Goal: Information Seeking & Learning: Learn about a topic

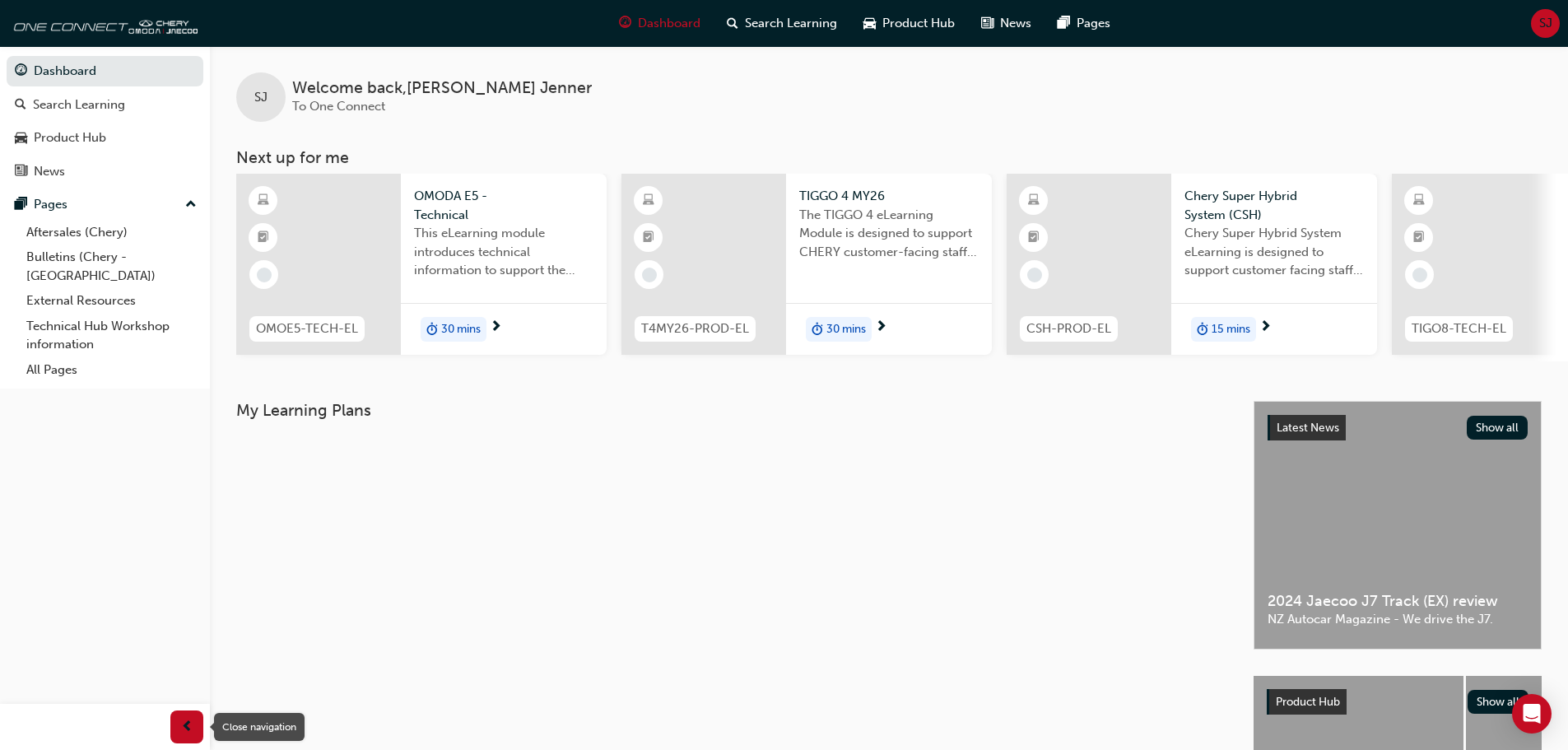
click at [177, 731] on div "button" at bounding box center [187, 727] width 33 height 33
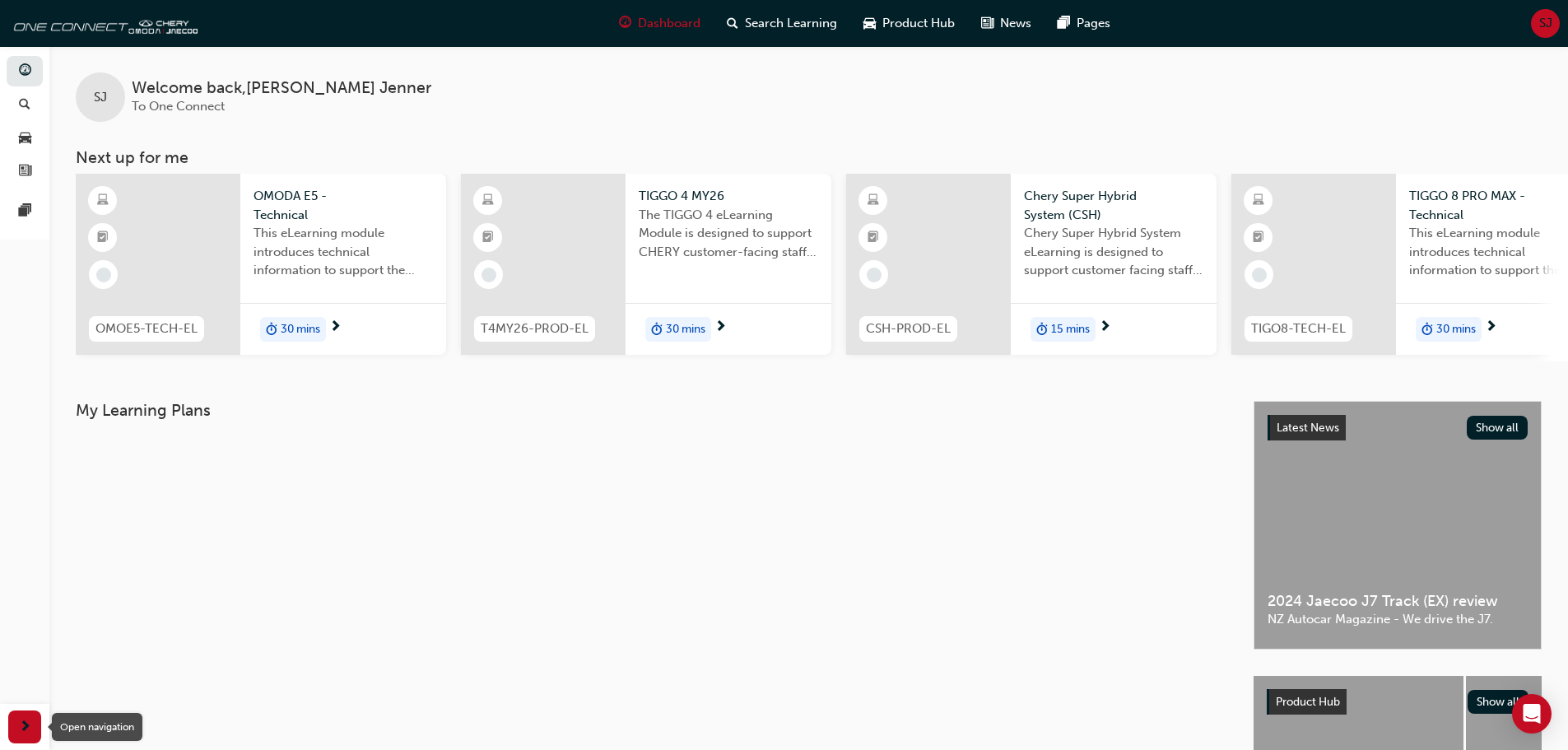
click at [28, 737] on span "next-icon" at bounding box center [25, 728] width 12 height 21
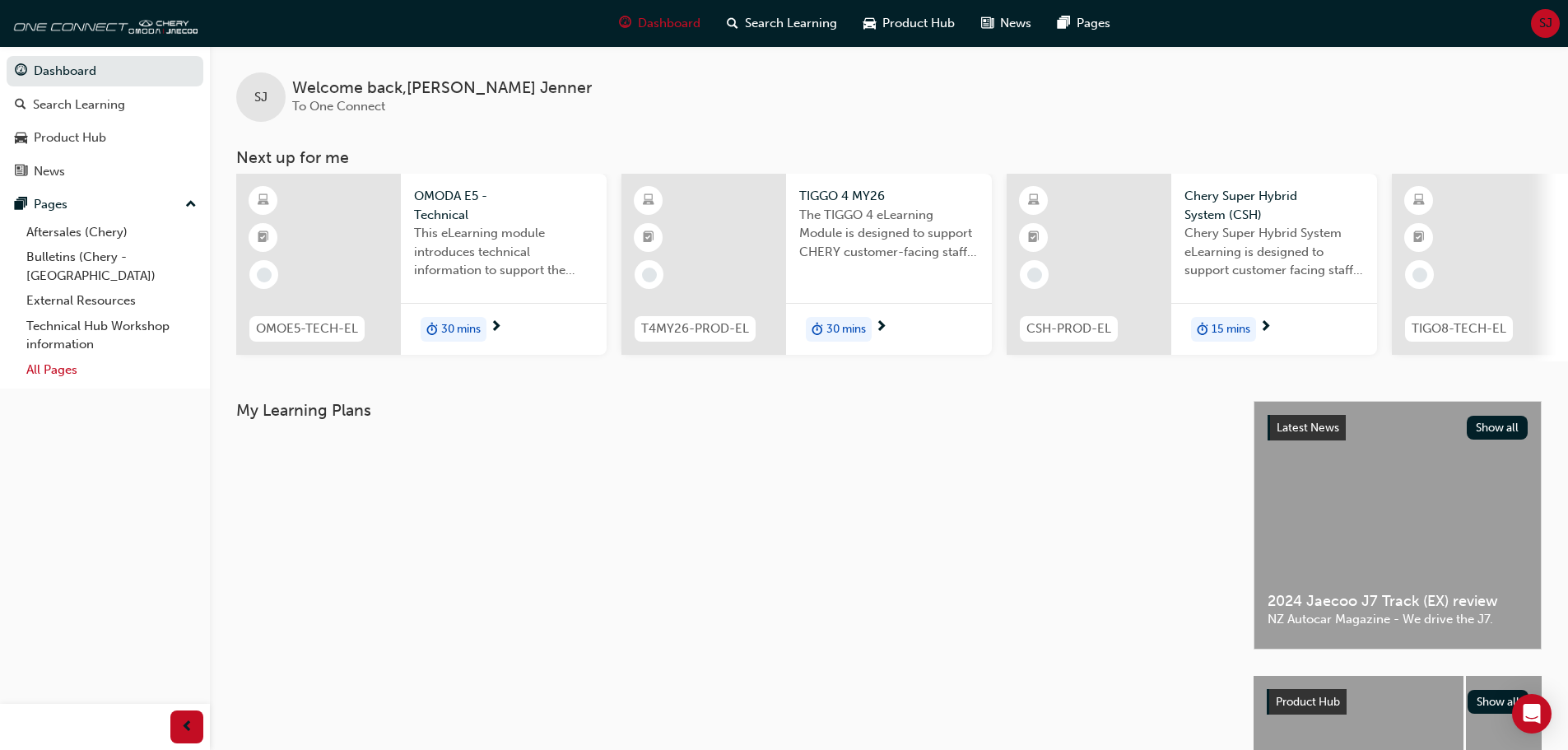
click at [65, 358] on link "All Pages" at bounding box center [111, 370] width 183 height 25
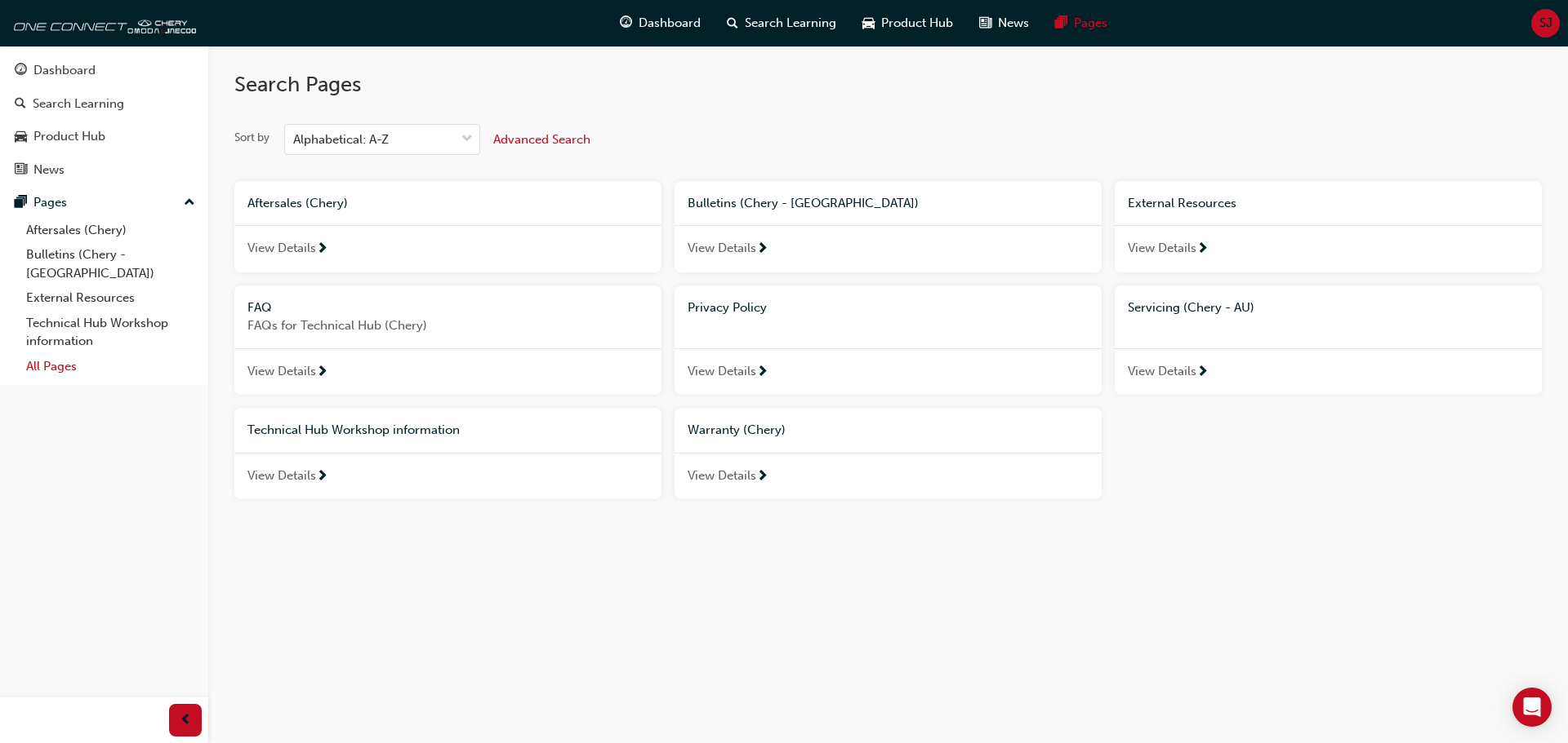
click at [65, 354] on link "All Pages" at bounding box center [110, 366] width 182 height 25
click at [50, 204] on div "Pages" at bounding box center [50, 203] width 34 height 19
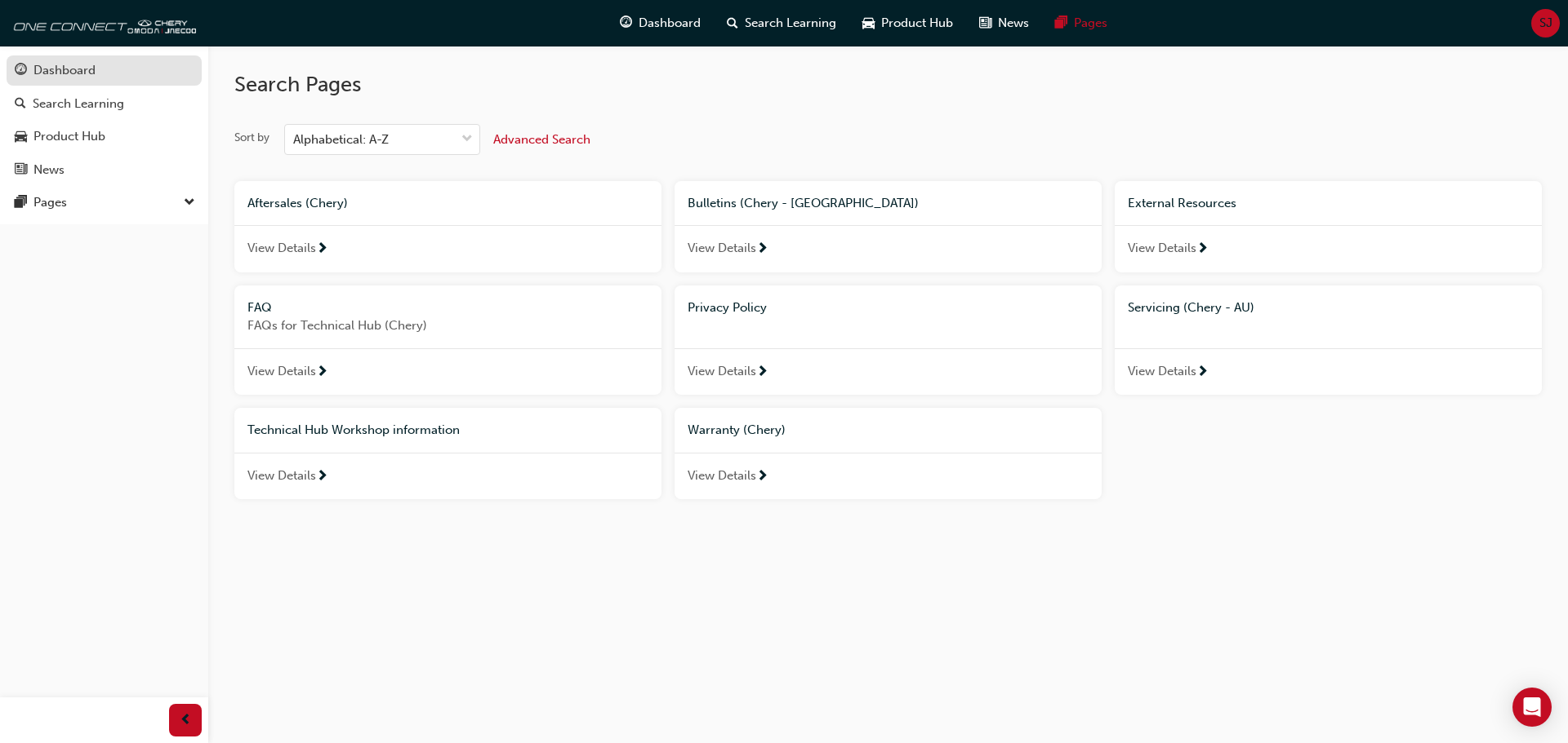
click at [53, 72] on div "Dashboard" at bounding box center [65, 71] width 62 height 19
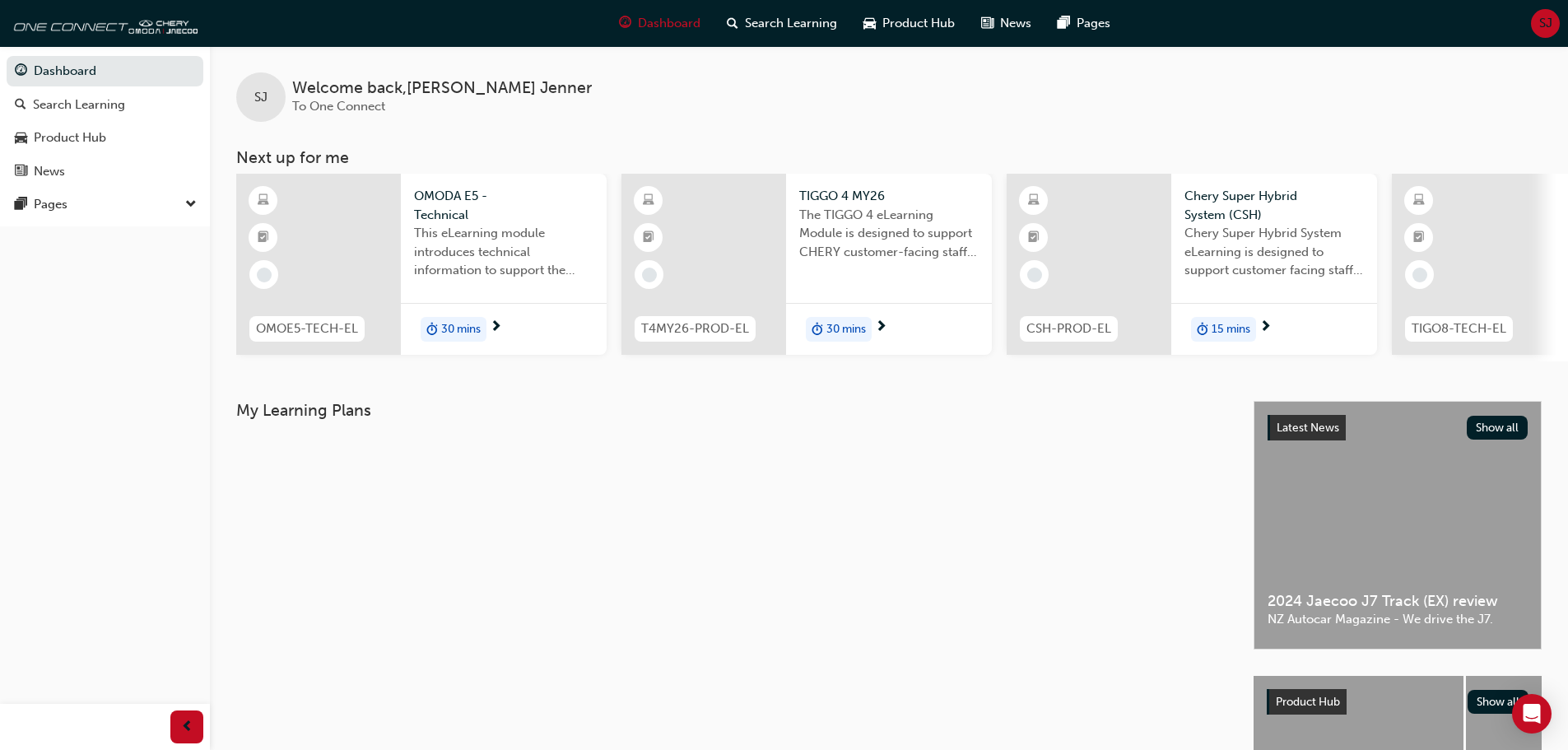
click at [259, 93] on span "SJ" at bounding box center [261, 97] width 13 height 19
click at [368, 106] on span "To One Connect" at bounding box center [338, 106] width 93 height 15
click at [257, 85] on div "SJ" at bounding box center [261, 97] width 50 height 50
click at [1545, 17] on span "SJ" at bounding box center [1545, 23] width 13 height 19
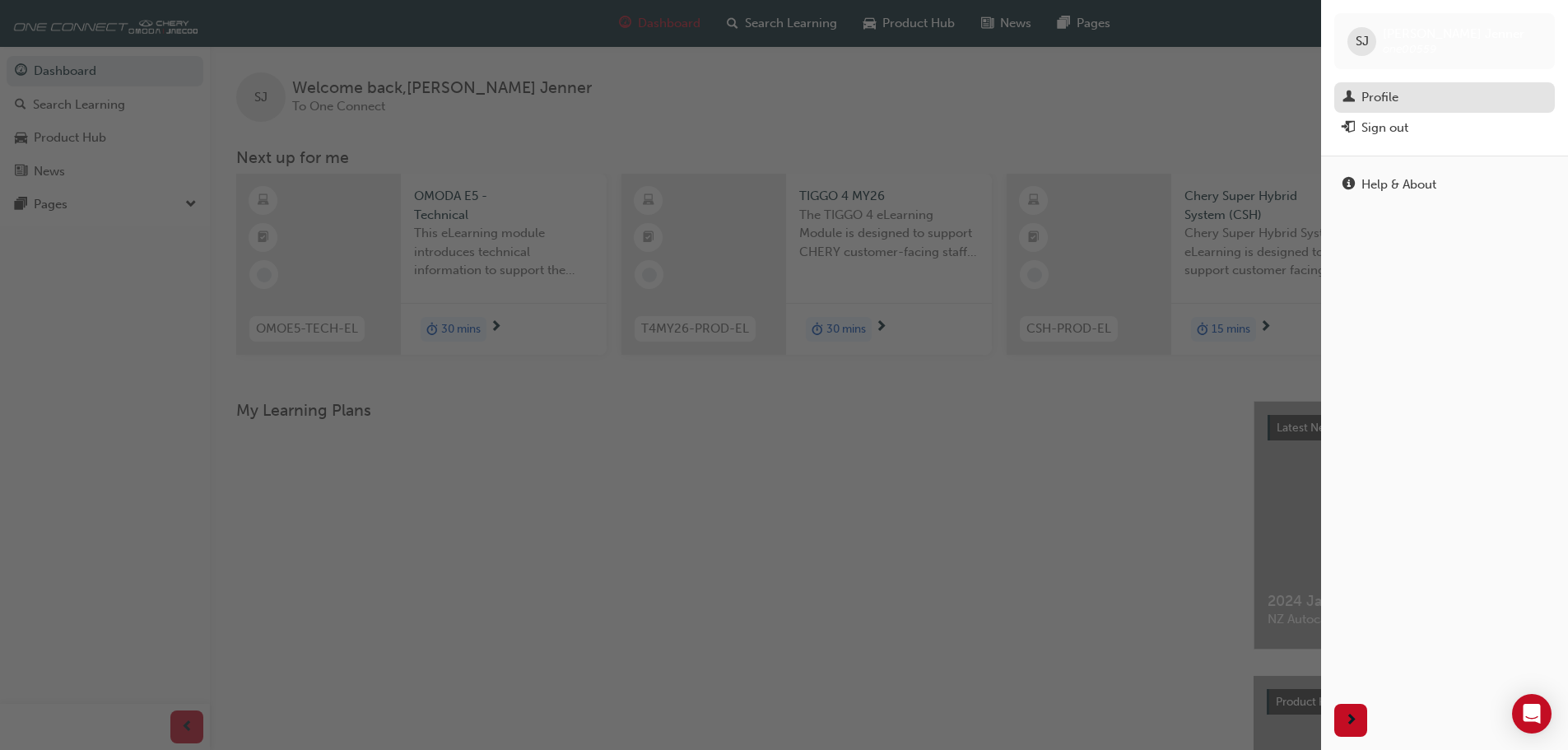
click at [1370, 100] on div "Profile" at bounding box center [1380, 97] width 37 height 19
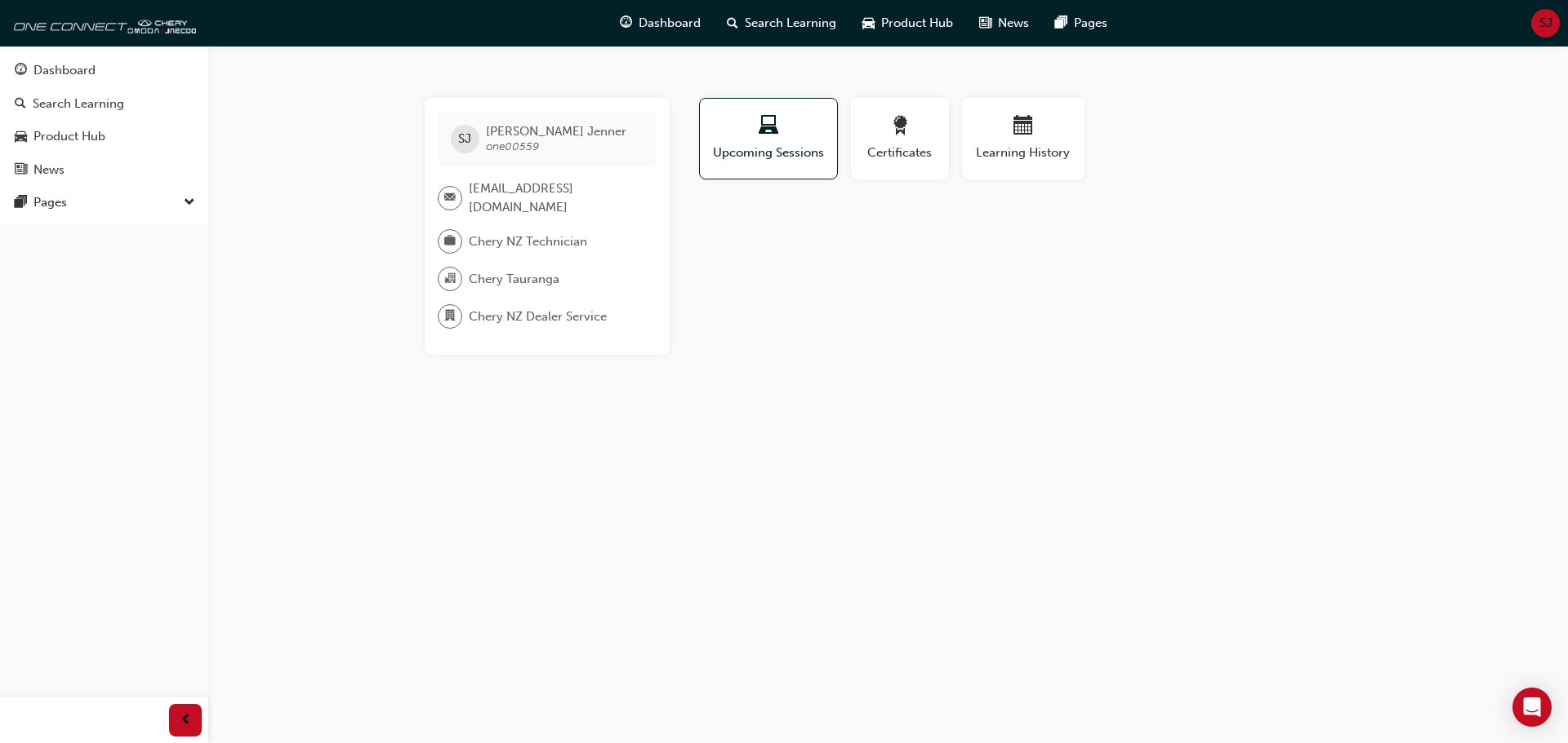
click at [444, 241] on span "briefcase-icon" at bounding box center [449, 241] width 11 height 22
click at [482, 240] on span "Chery NZ Technician" at bounding box center [527, 242] width 118 height 19
click at [492, 247] on span "Chery NZ Technician" at bounding box center [527, 242] width 118 height 19
click at [1542, 22] on span "SJ" at bounding box center [1545, 23] width 13 height 19
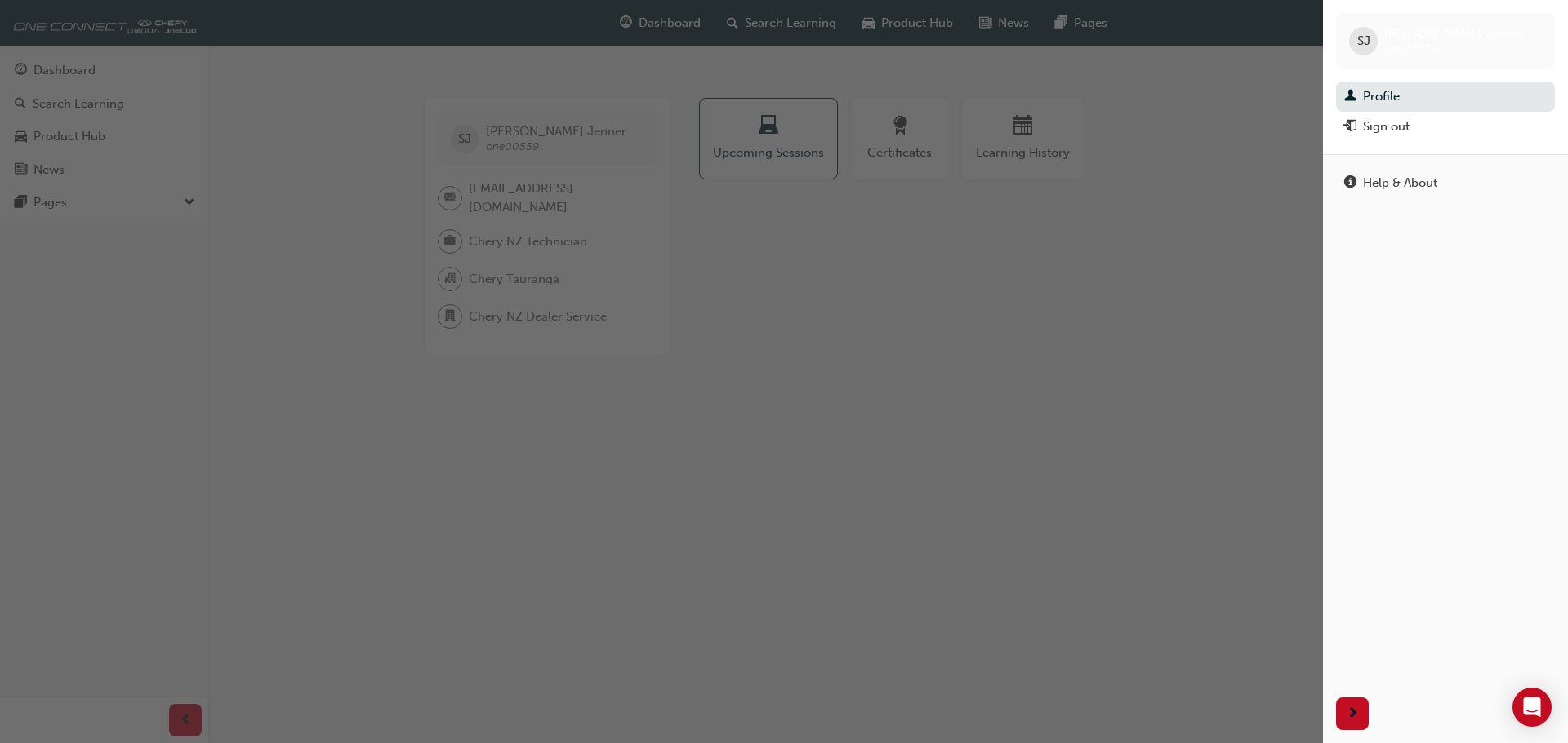
click at [1370, 45] on span "SJ" at bounding box center [1363, 41] width 13 height 19
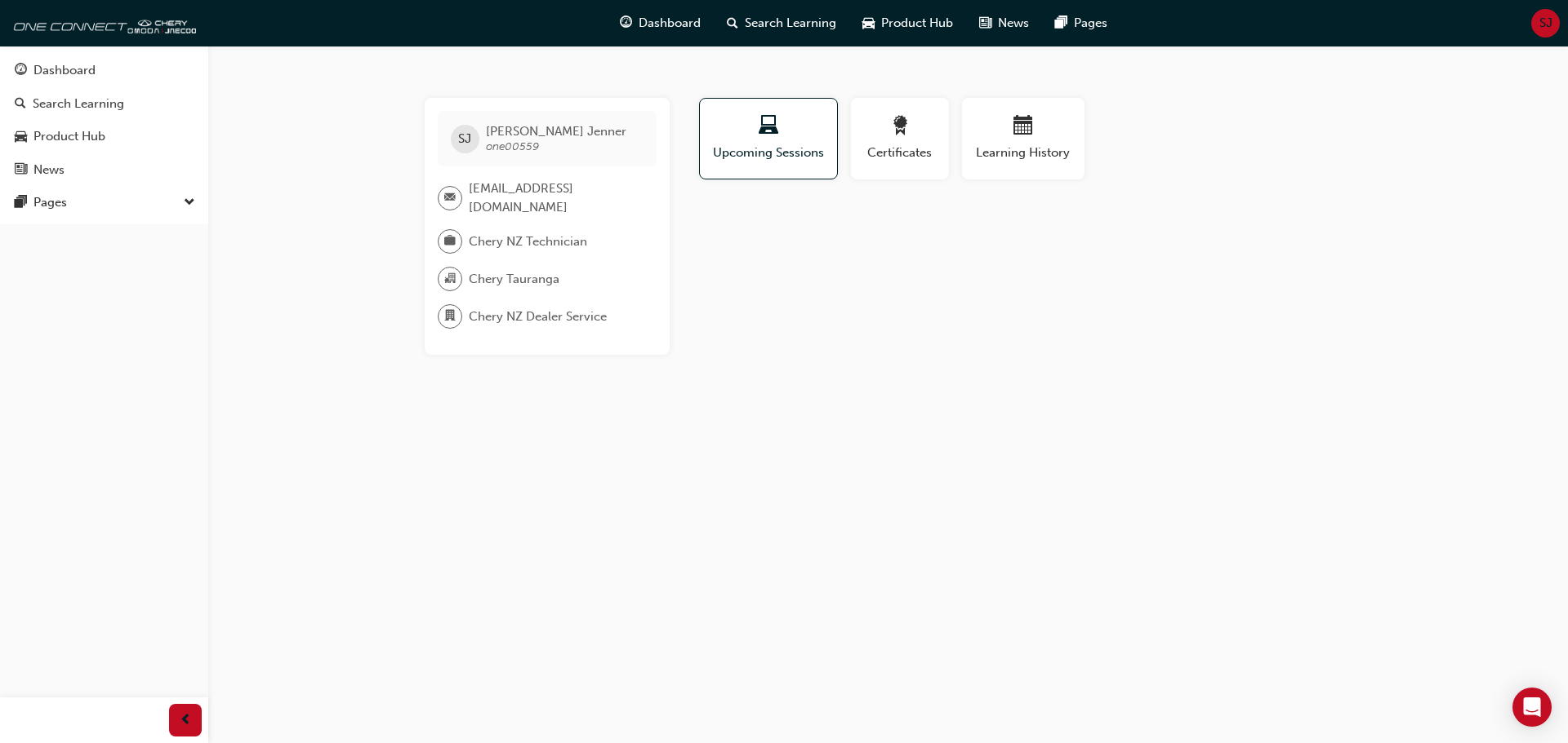
click at [1279, 116] on div "Profile Upcoming Sessions Certificates Learning History" at bounding box center [1024, 146] width 689 height 95
click at [798, 25] on span "Search Learning" at bounding box center [790, 23] width 91 height 19
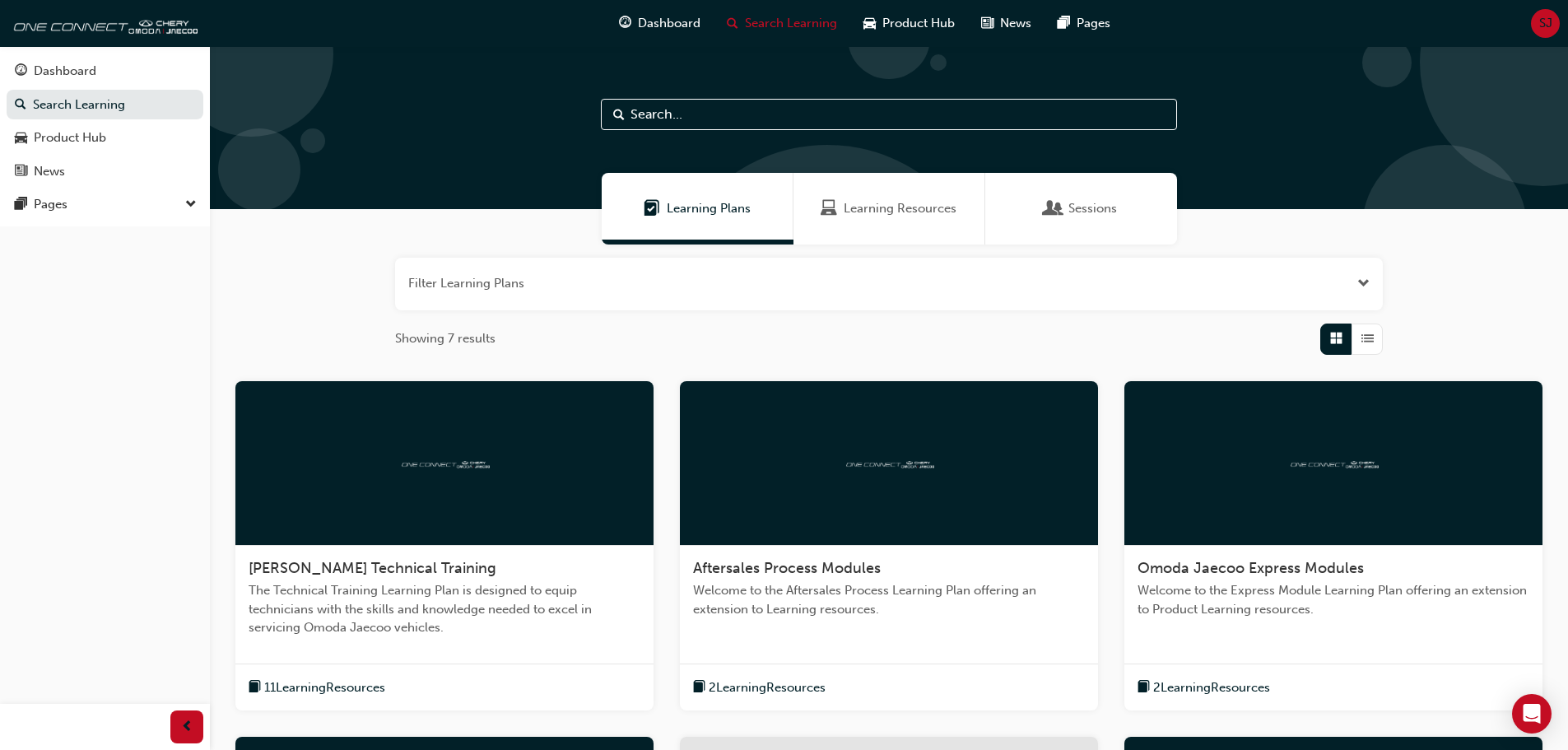
click at [1091, 210] on span "Sessions" at bounding box center [1093, 209] width 49 height 19
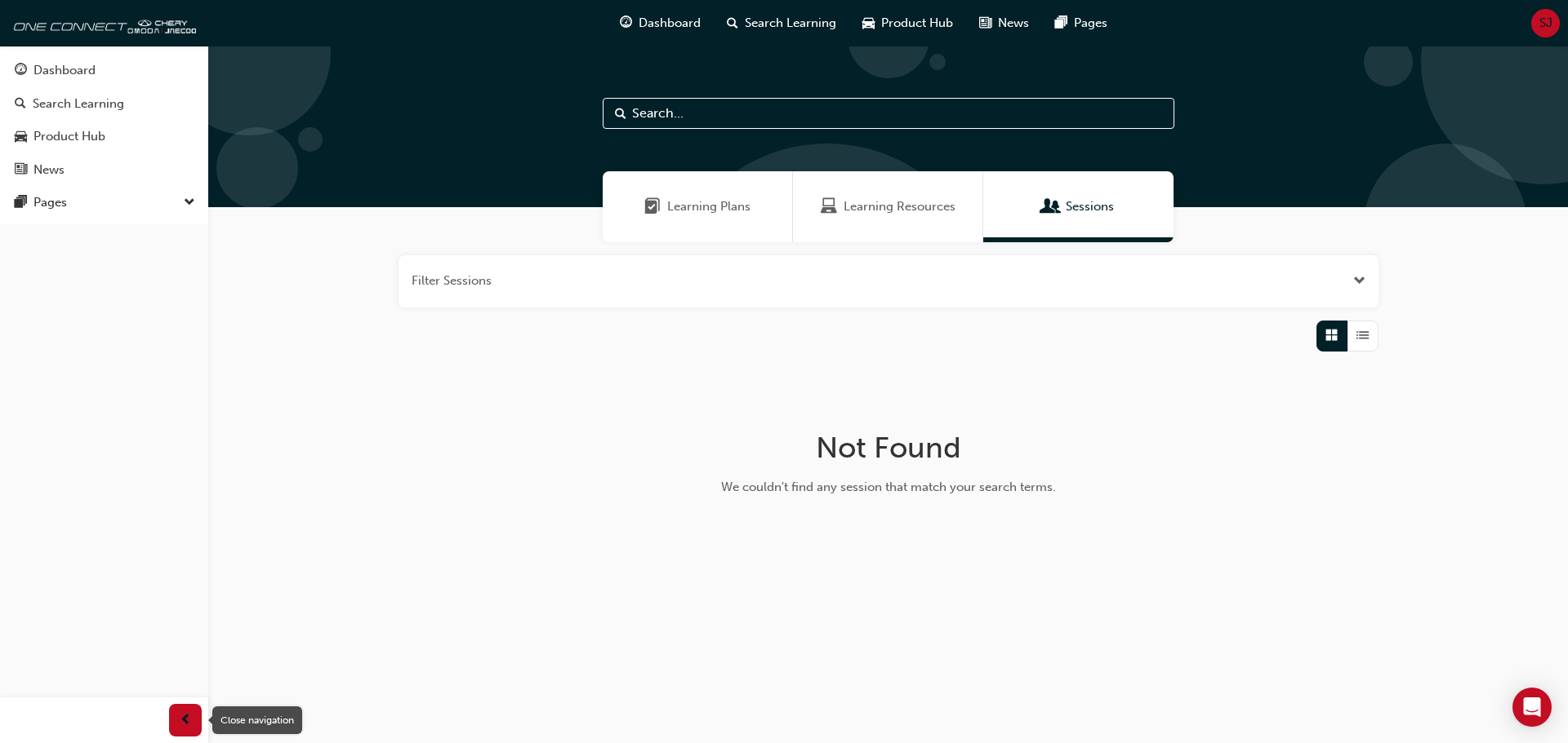
click at [185, 725] on span "prev-icon" at bounding box center [185, 721] width 12 height 21
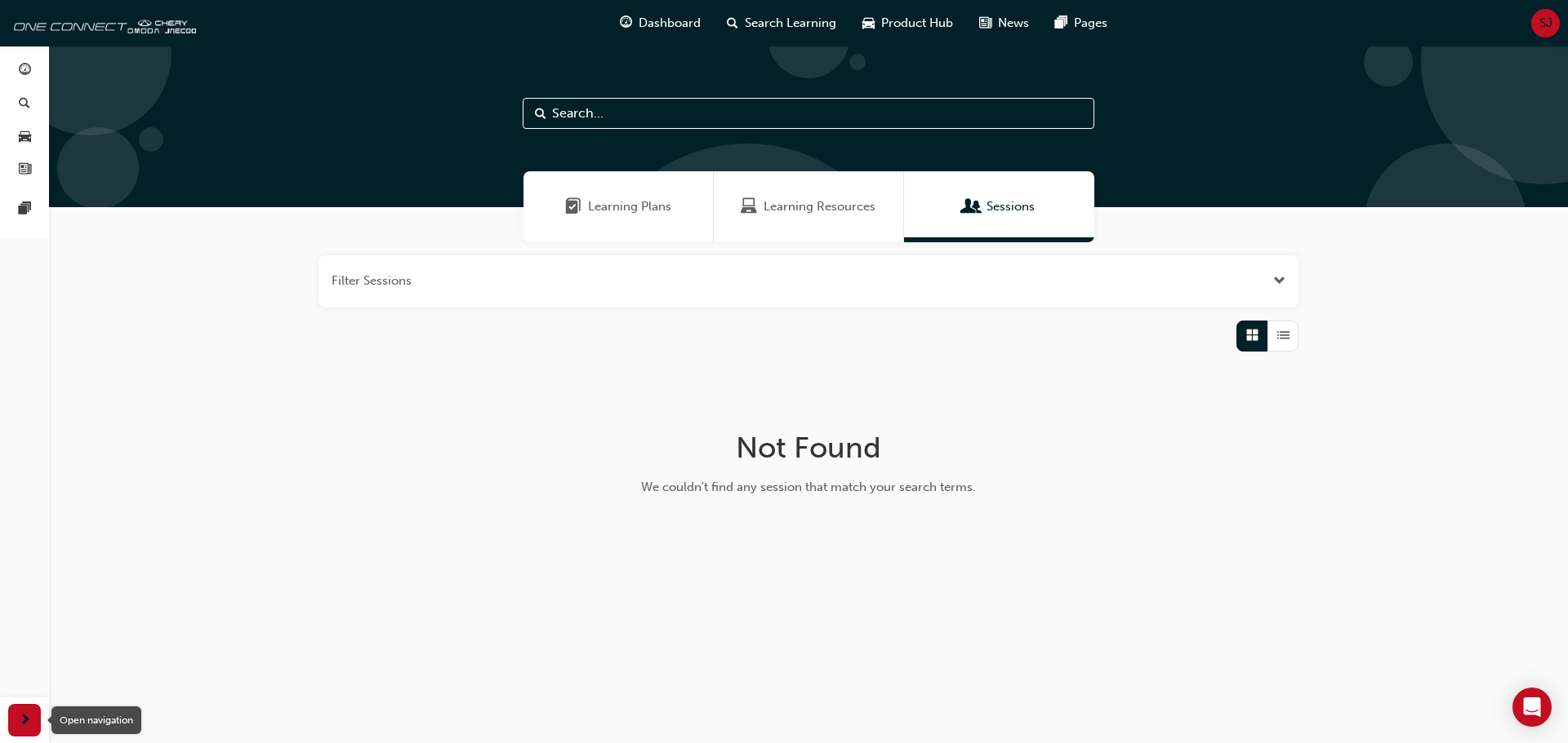
click at [33, 722] on div "button" at bounding box center [24, 721] width 33 height 33
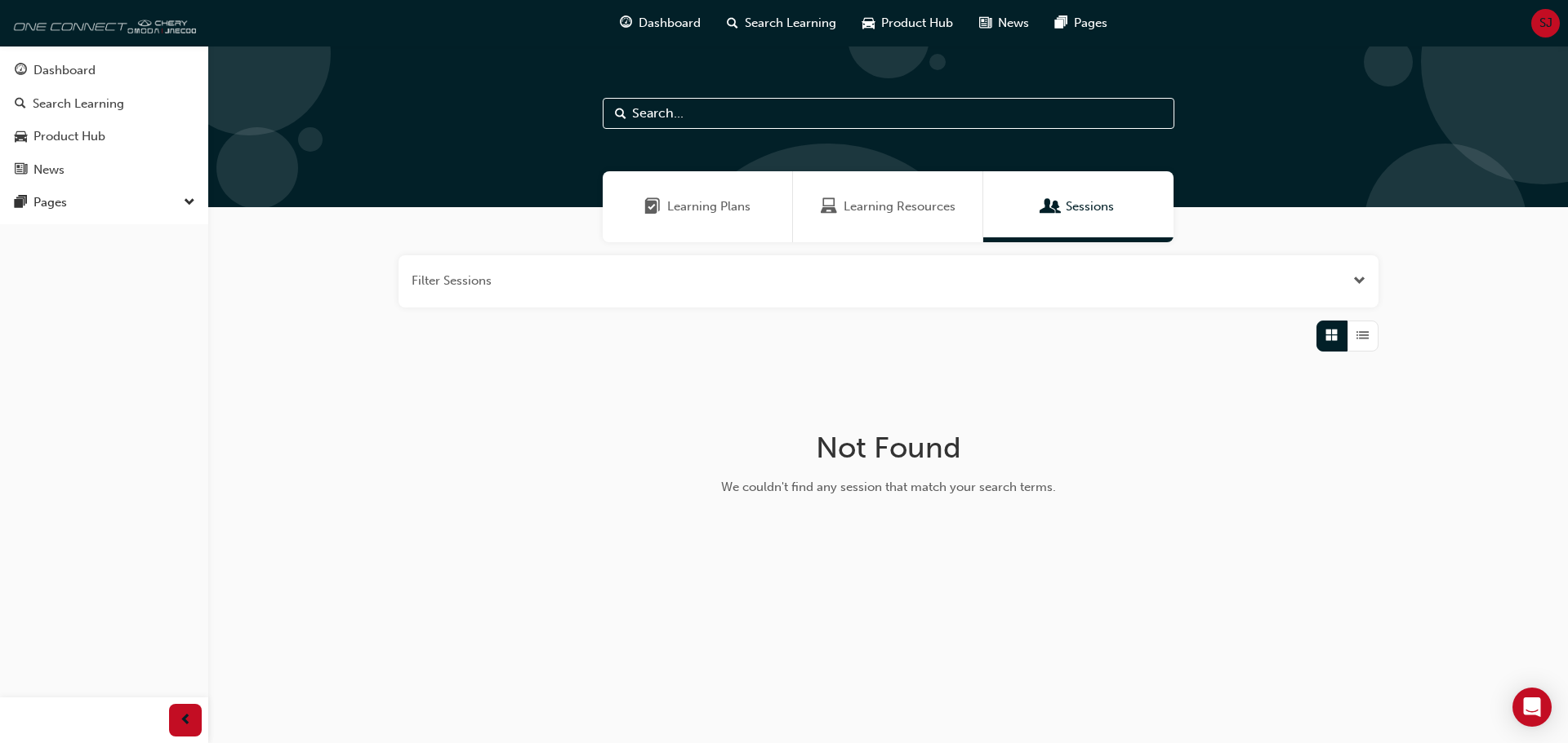
click at [166, 30] on img at bounding box center [102, 23] width 188 height 33
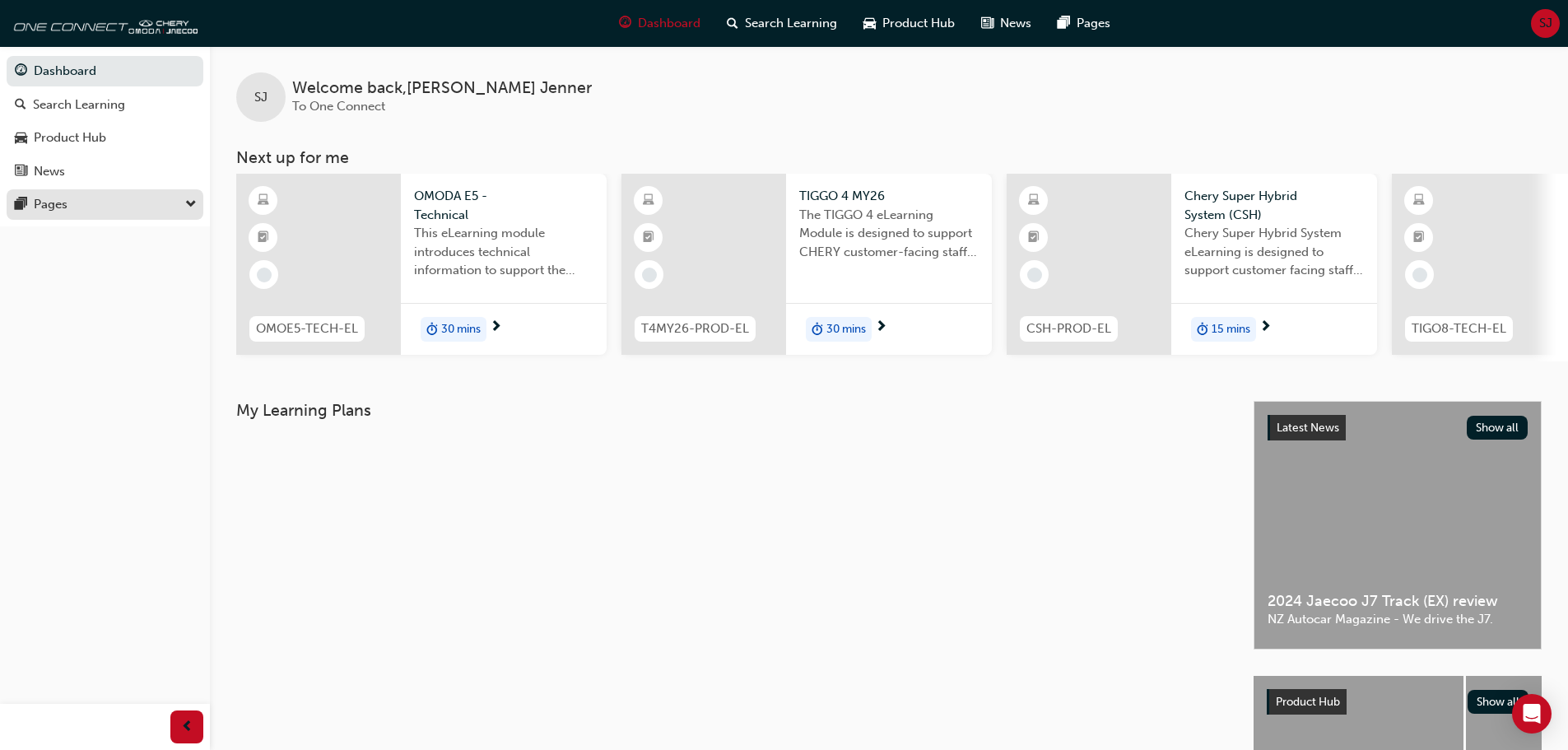
click at [120, 213] on div "Pages" at bounding box center [104, 204] width 180 height 21
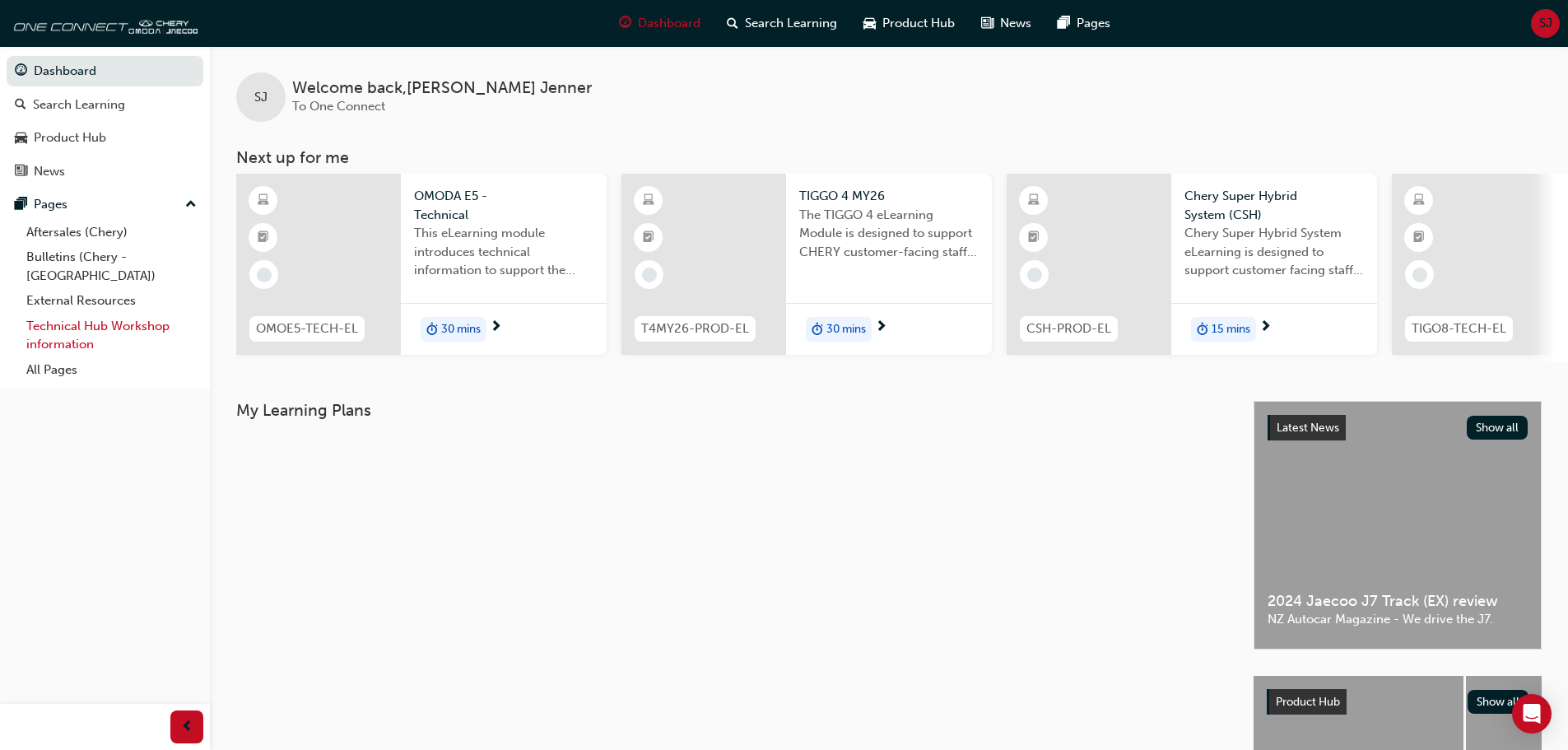
click at [83, 314] on link "Technical Hub Workshop information" at bounding box center [111, 336] width 183 height 44
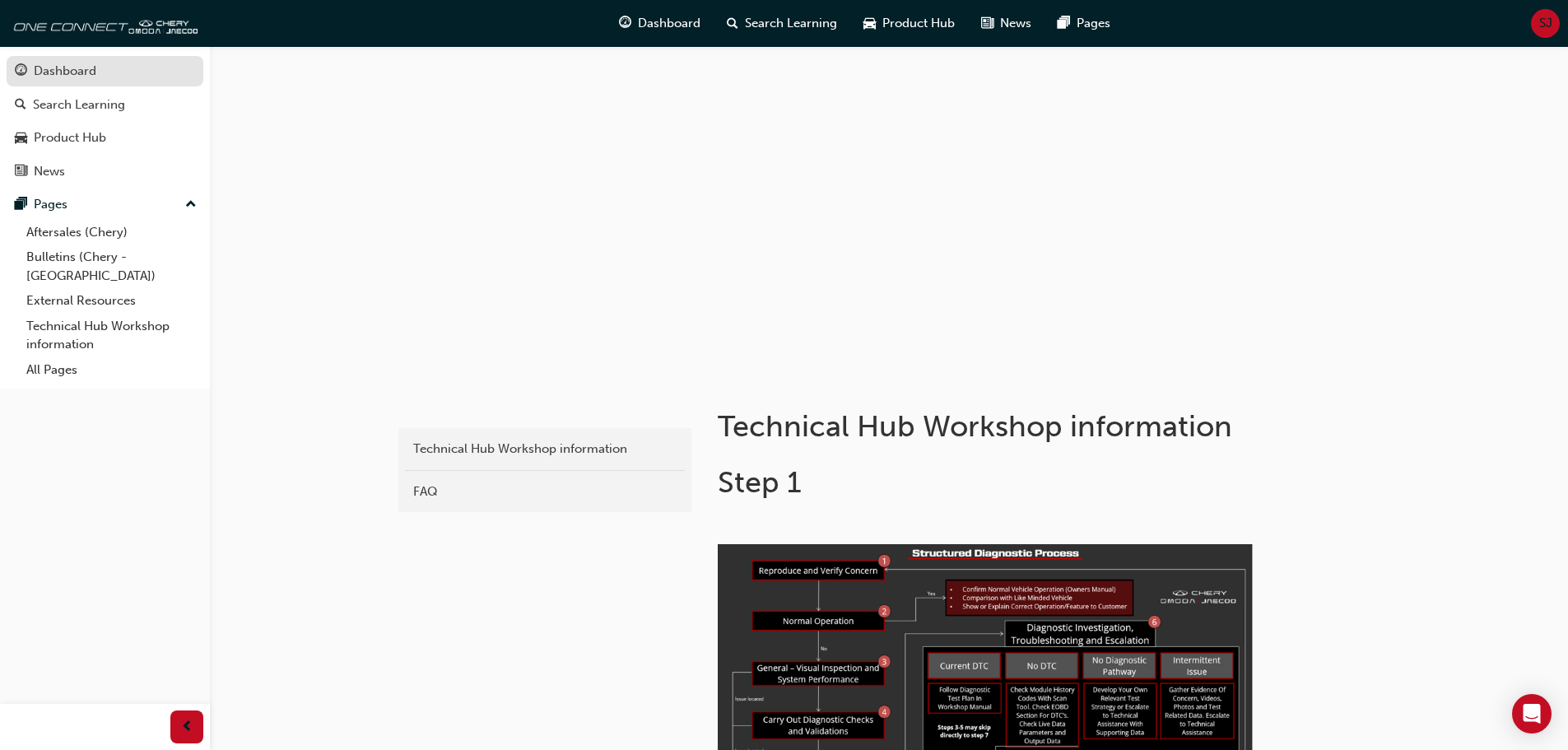
click at [38, 77] on div "Dashboard" at bounding box center [65, 71] width 63 height 19
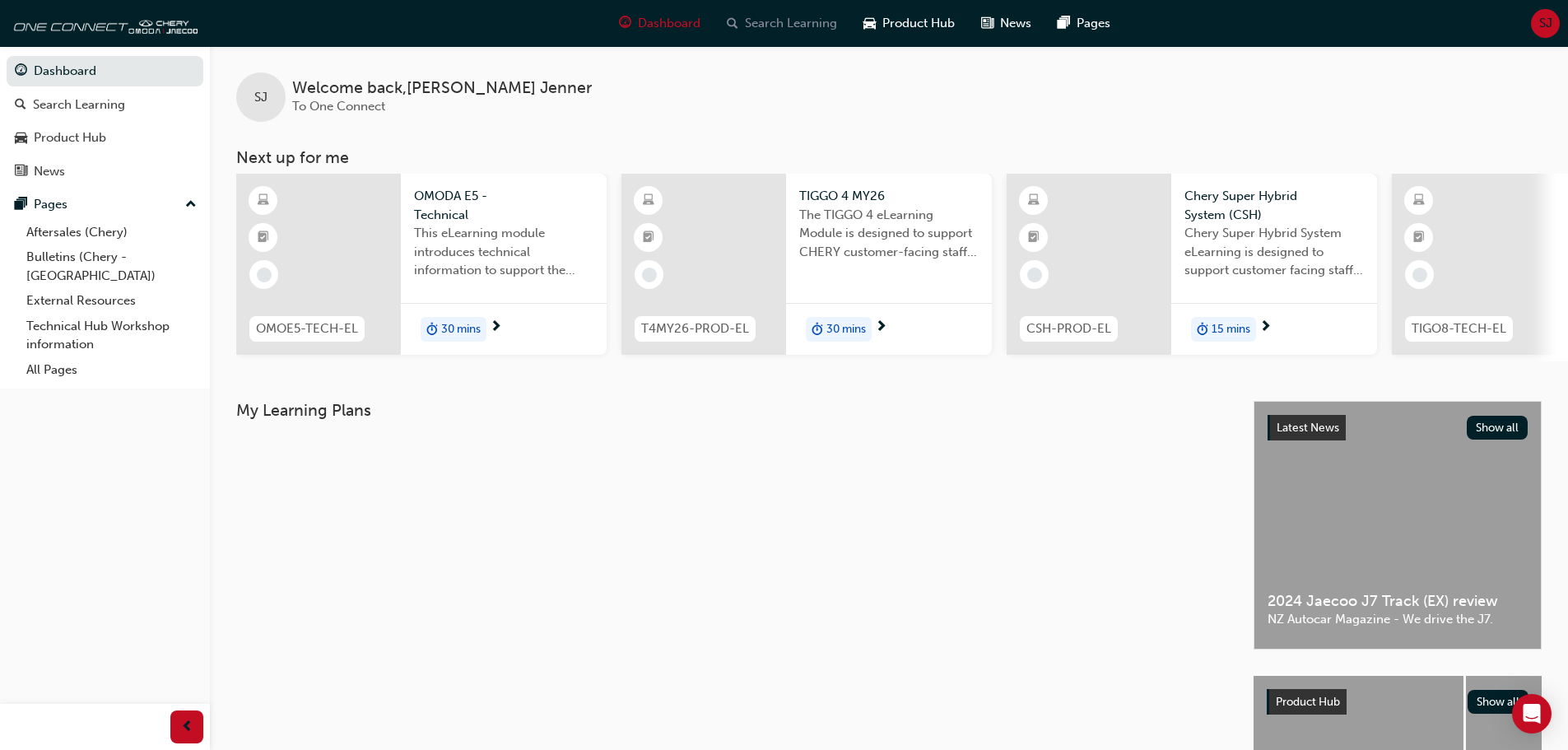
click at [772, 23] on span "Search Learning" at bounding box center [791, 23] width 92 height 19
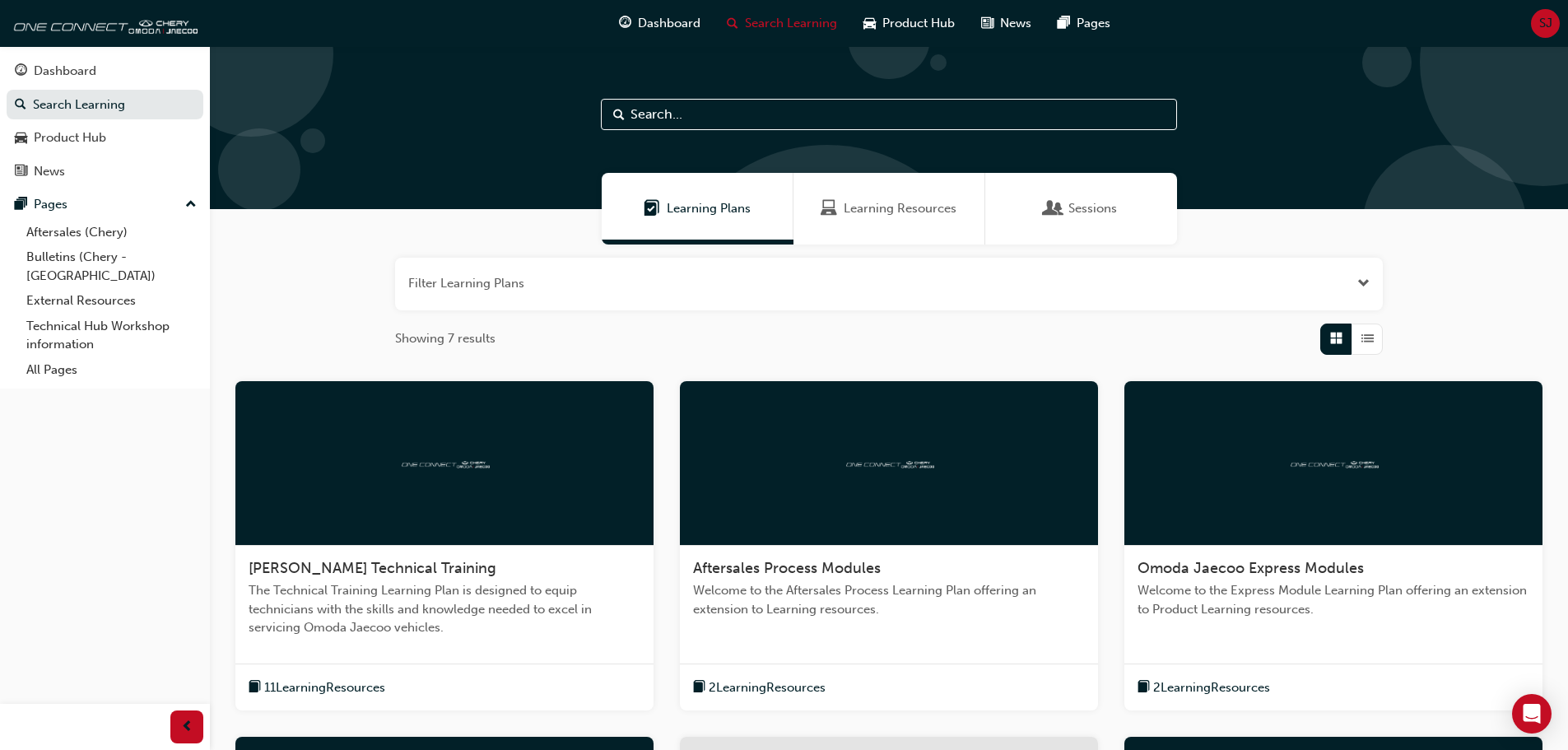
click at [1098, 209] on span "Sessions" at bounding box center [1093, 209] width 49 height 19
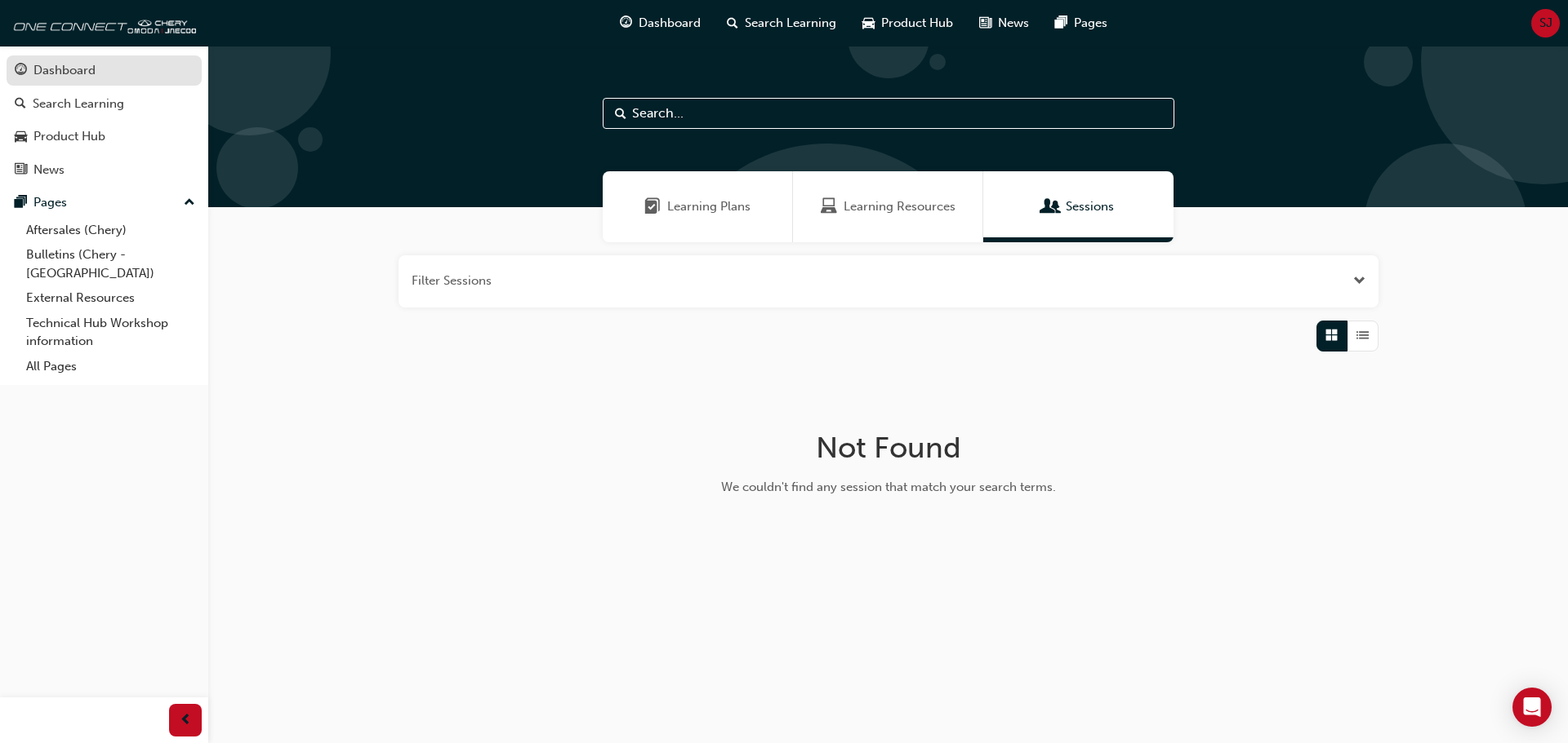
click at [47, 71] on div "Dashboard" at bounding box center [65, 71] width 62 height 19
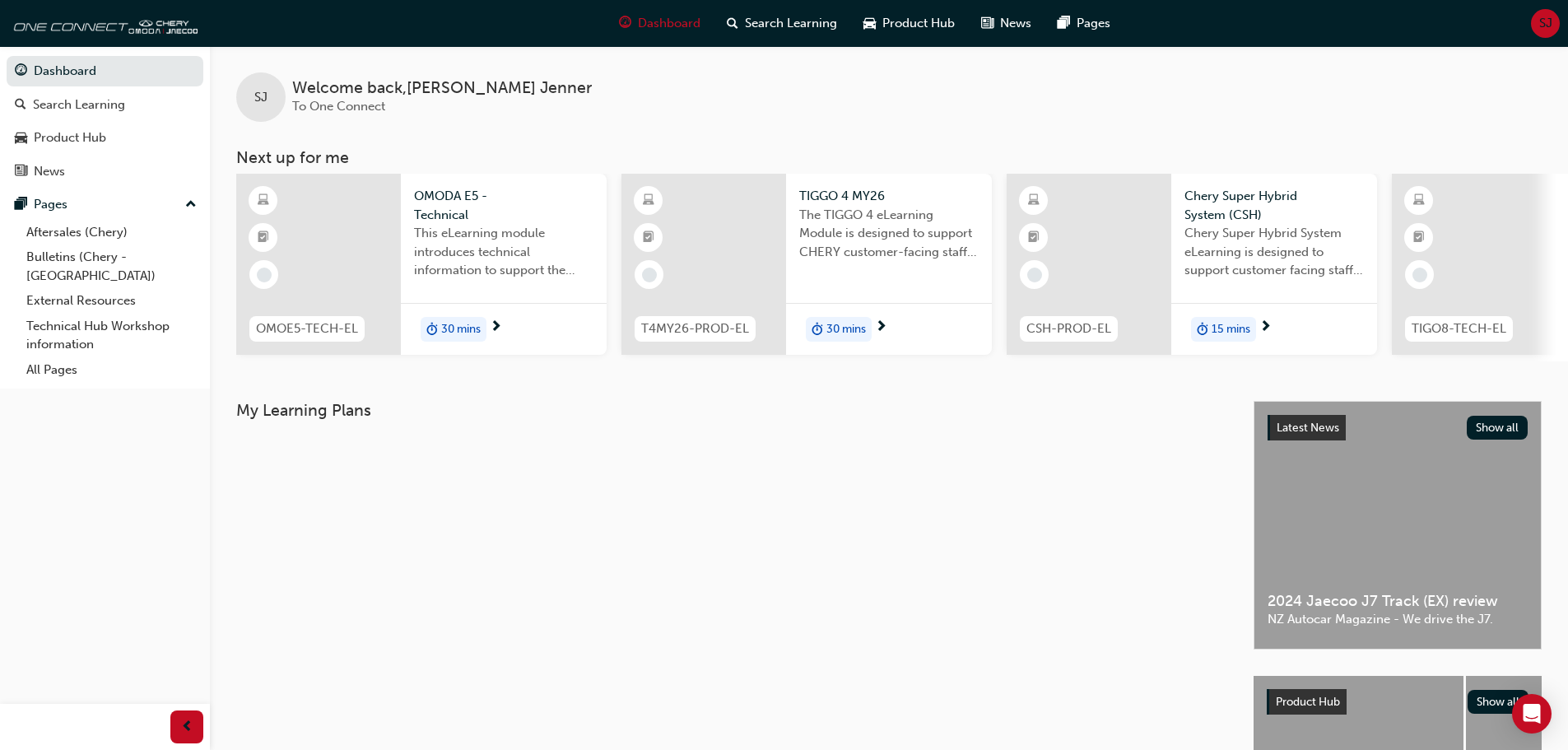
click at [1551, 23] on span "SJ" at bounding box center [1545, 23] width 13 height 19
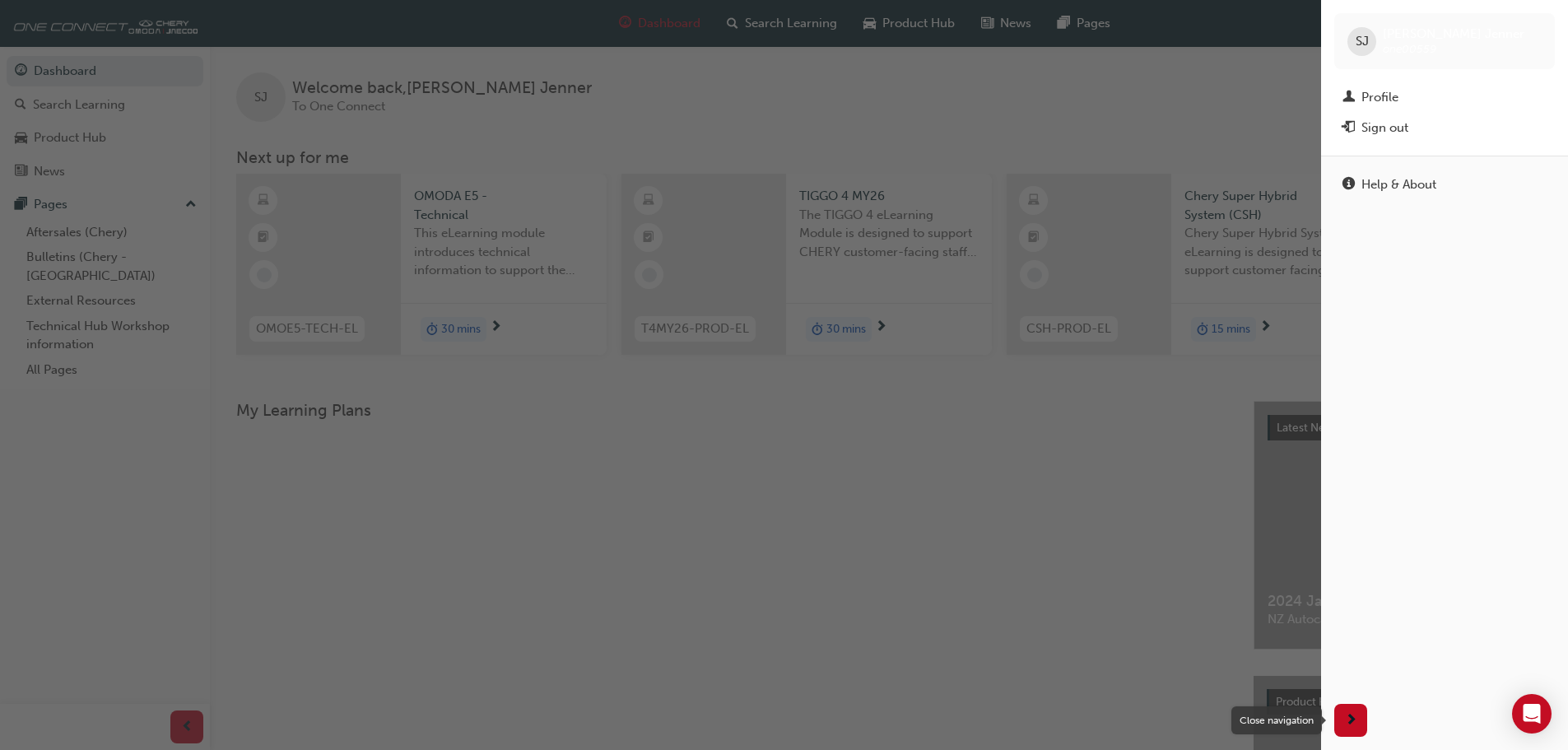
click at [1355, 725] on span "next-icon" at bounding box center [1351, 721] width 12 height 21
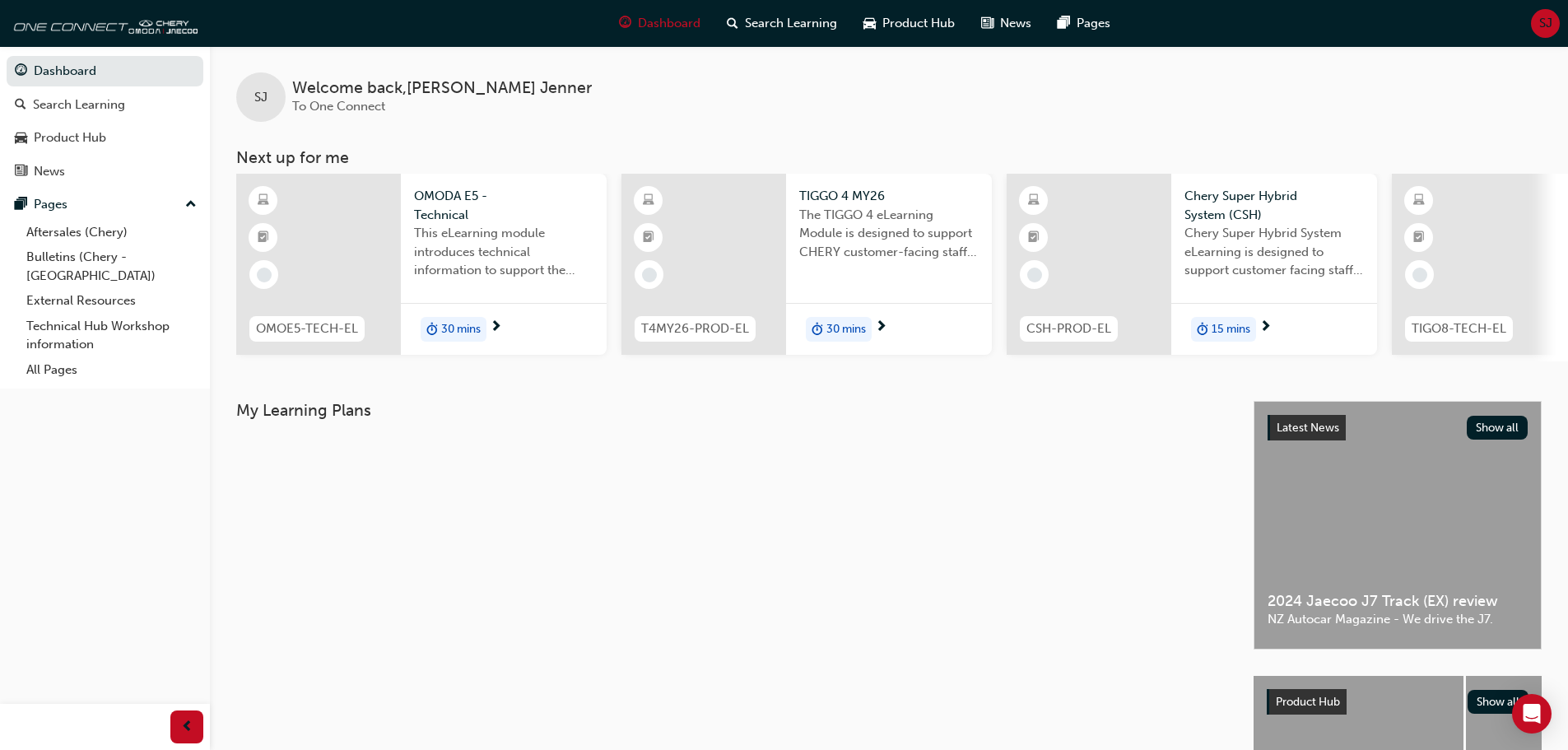
click at [1534, 21] on div "SJ" at bounding box center [1545, 23] width 29 height 29
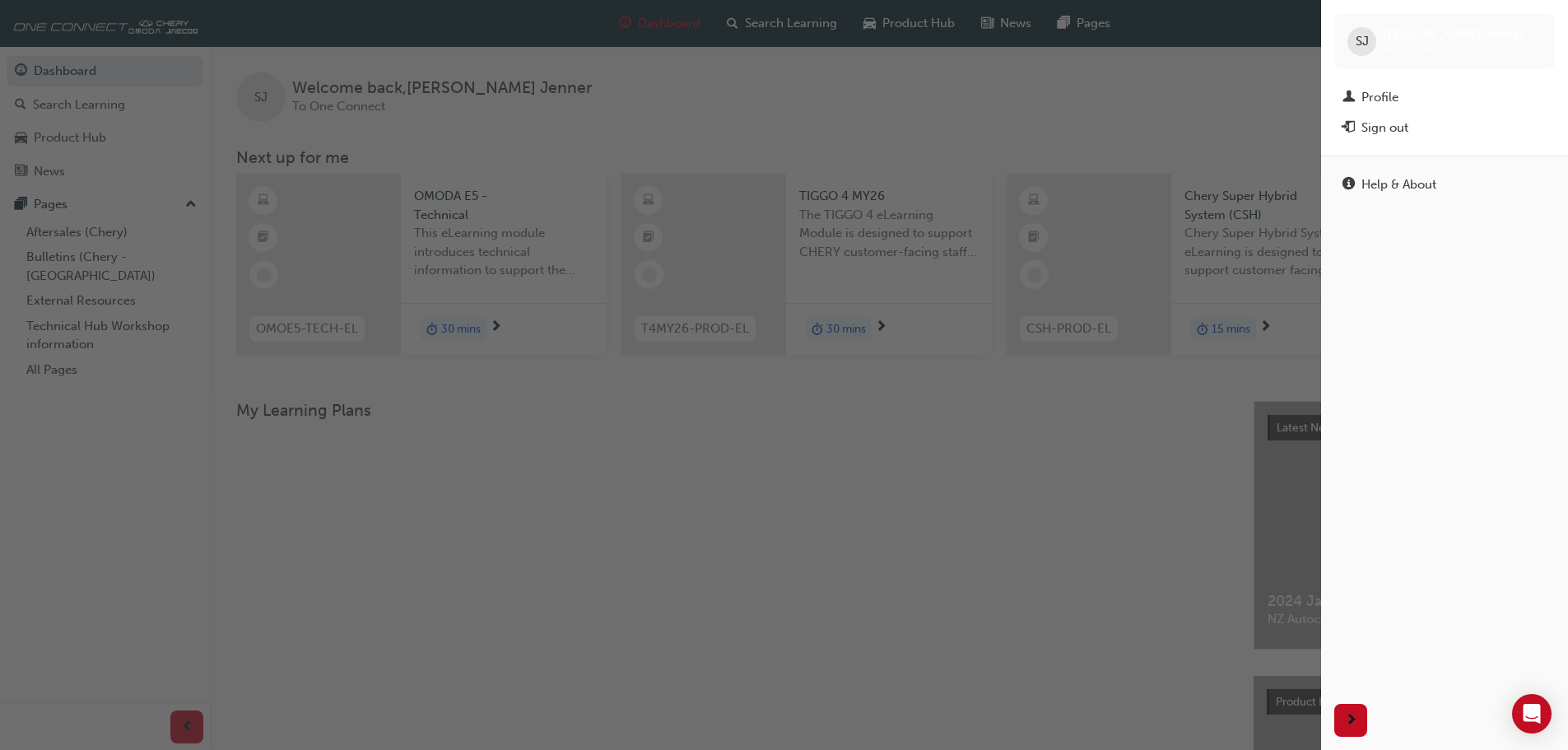
click at [135, 627] on div "button" at bounding box center [660, 375] width 1321 height 750
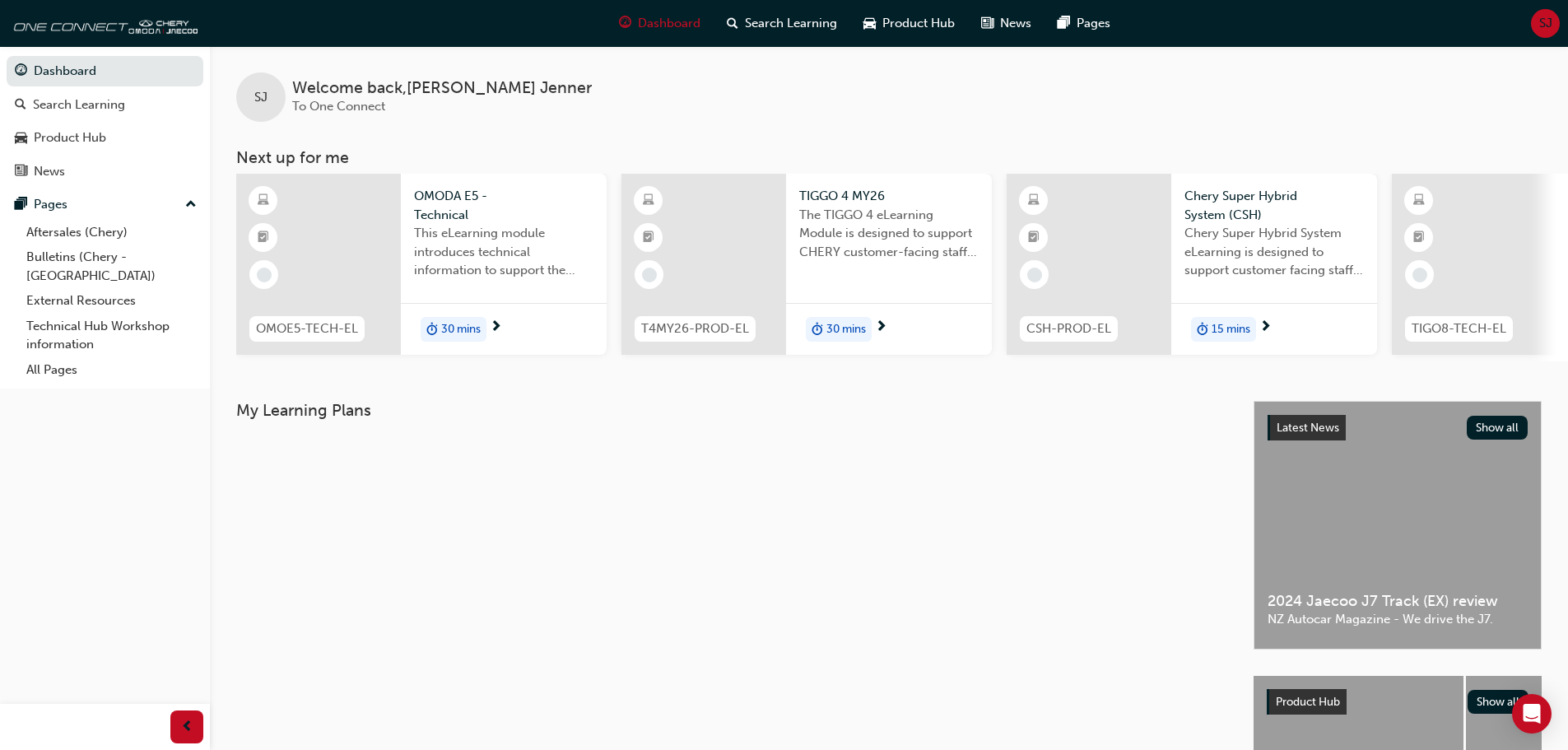
click at [1537, 27] on div "SJ" at bounding box center [1545, 23] width 29 height 29
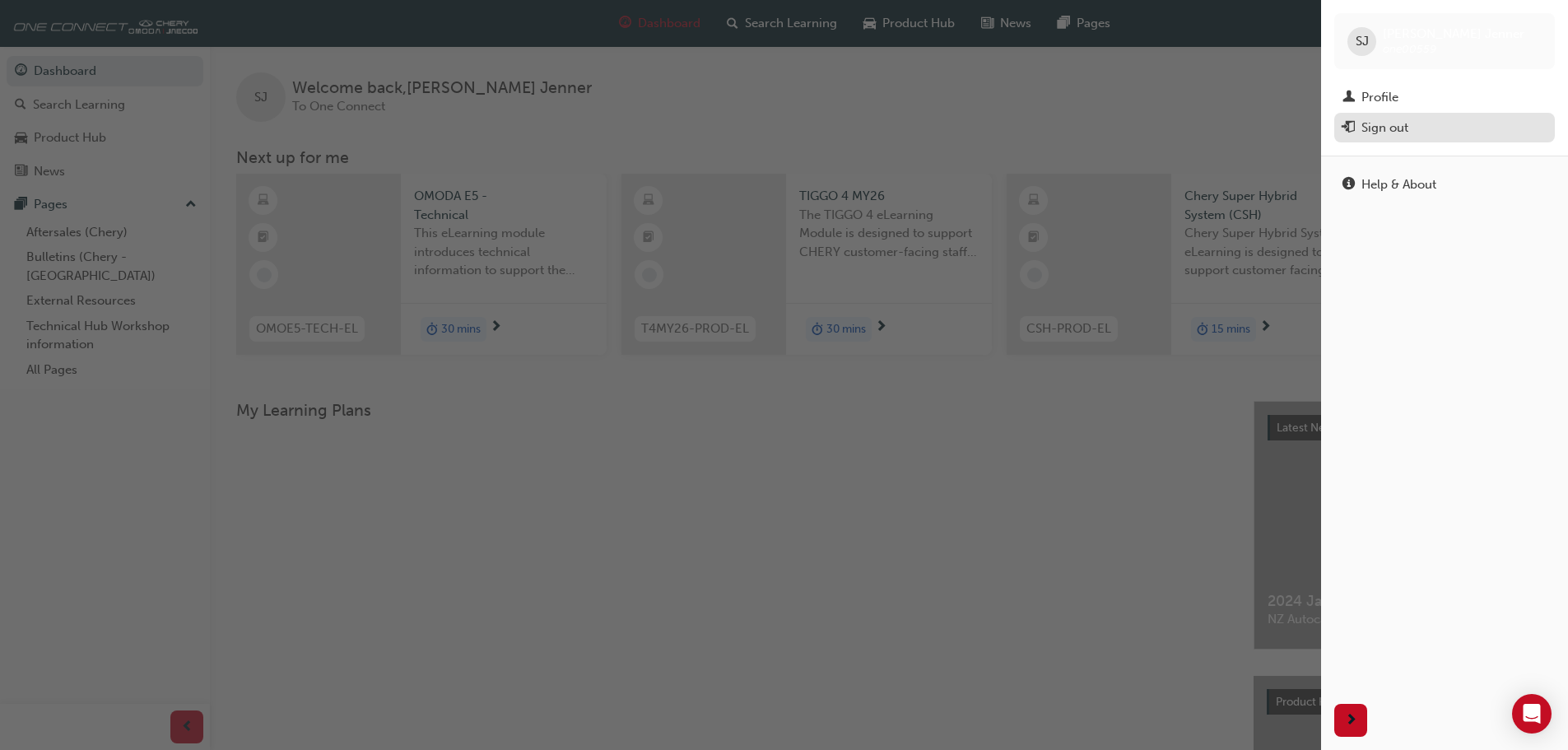
click at [1396, 124] on div "Sign out" at bounding box center [1385, 128] width 47 height 19
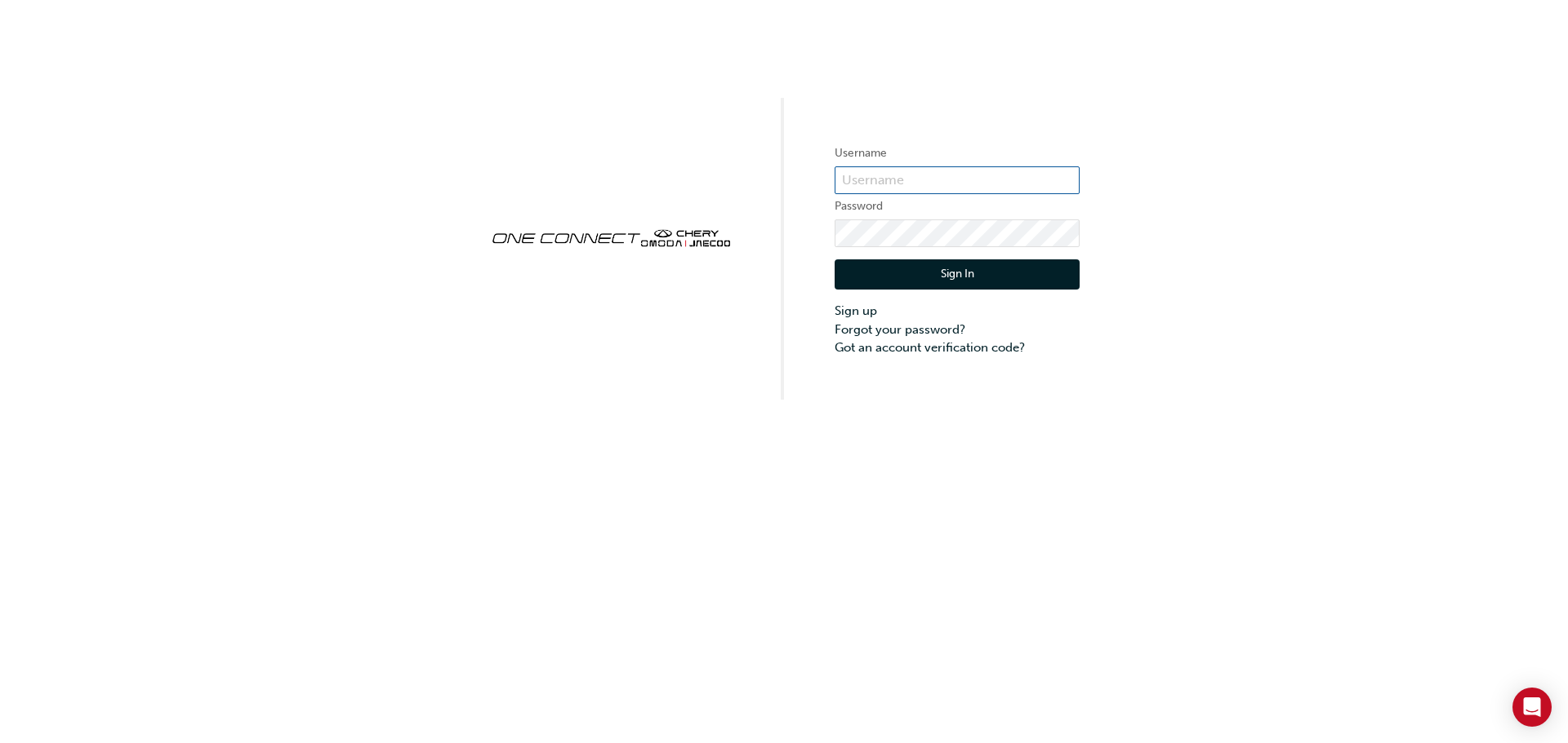
type input "ONE00559"
click at [947, 278] on button "Sign In" at bounding box center [957, 275] width 245 height 31
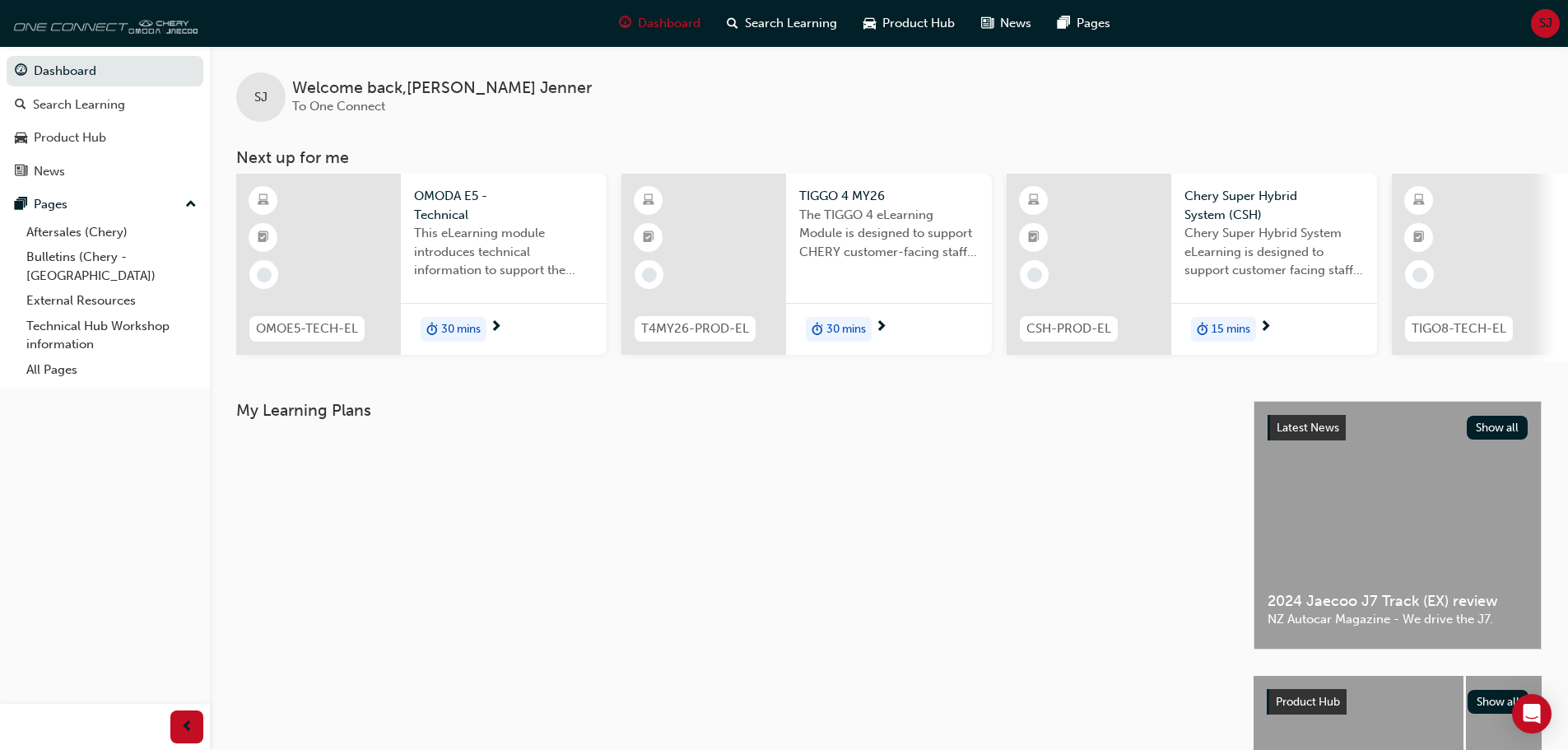
click at [130, 25] on img at bounding box center [103, 23] width 190 height 33
click at [182, 734] on span "prev-icon" at bounding box center [187, 728] width 12 height 21
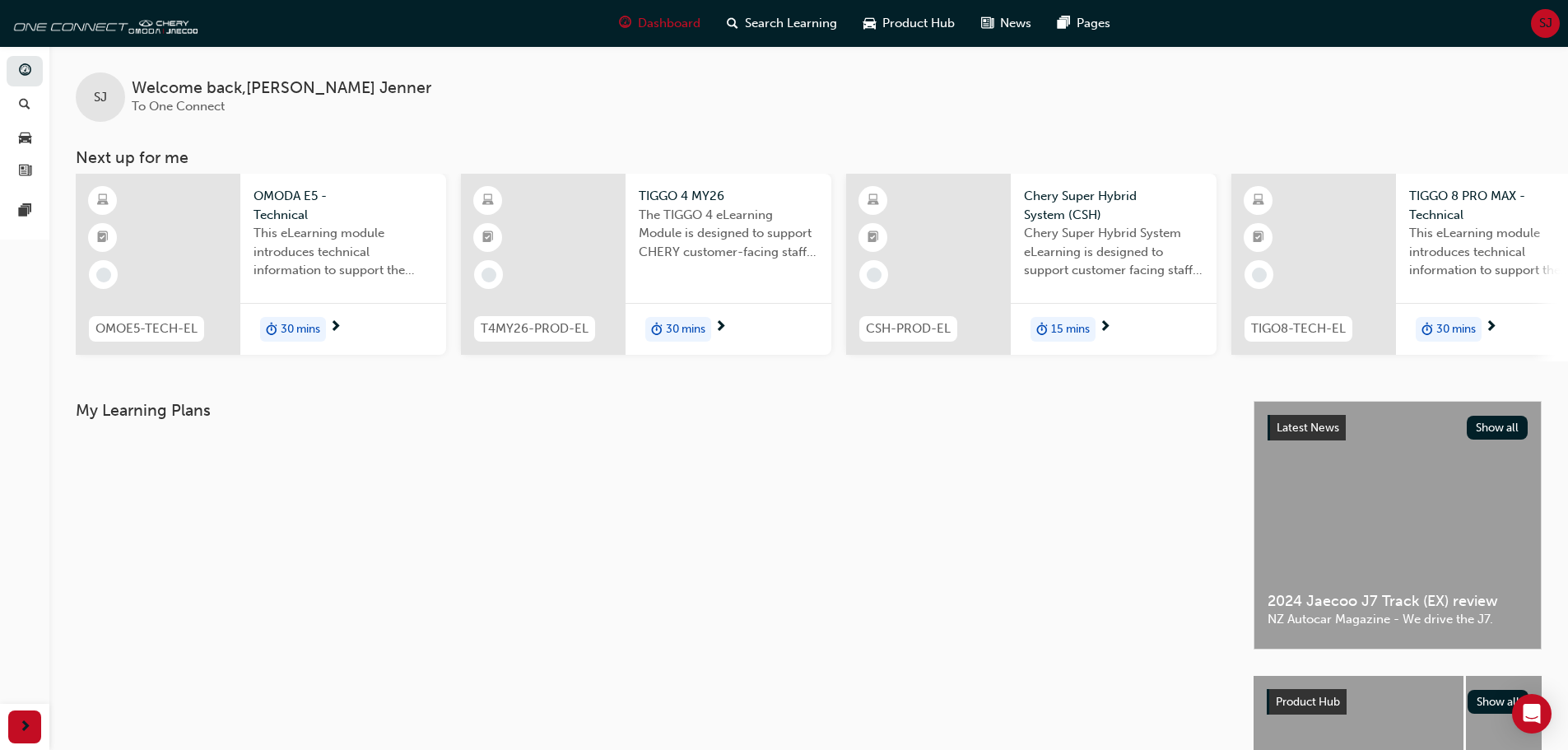
click at [34, 725] on div "button" at bounding box center [24, 727] width 33 height 33
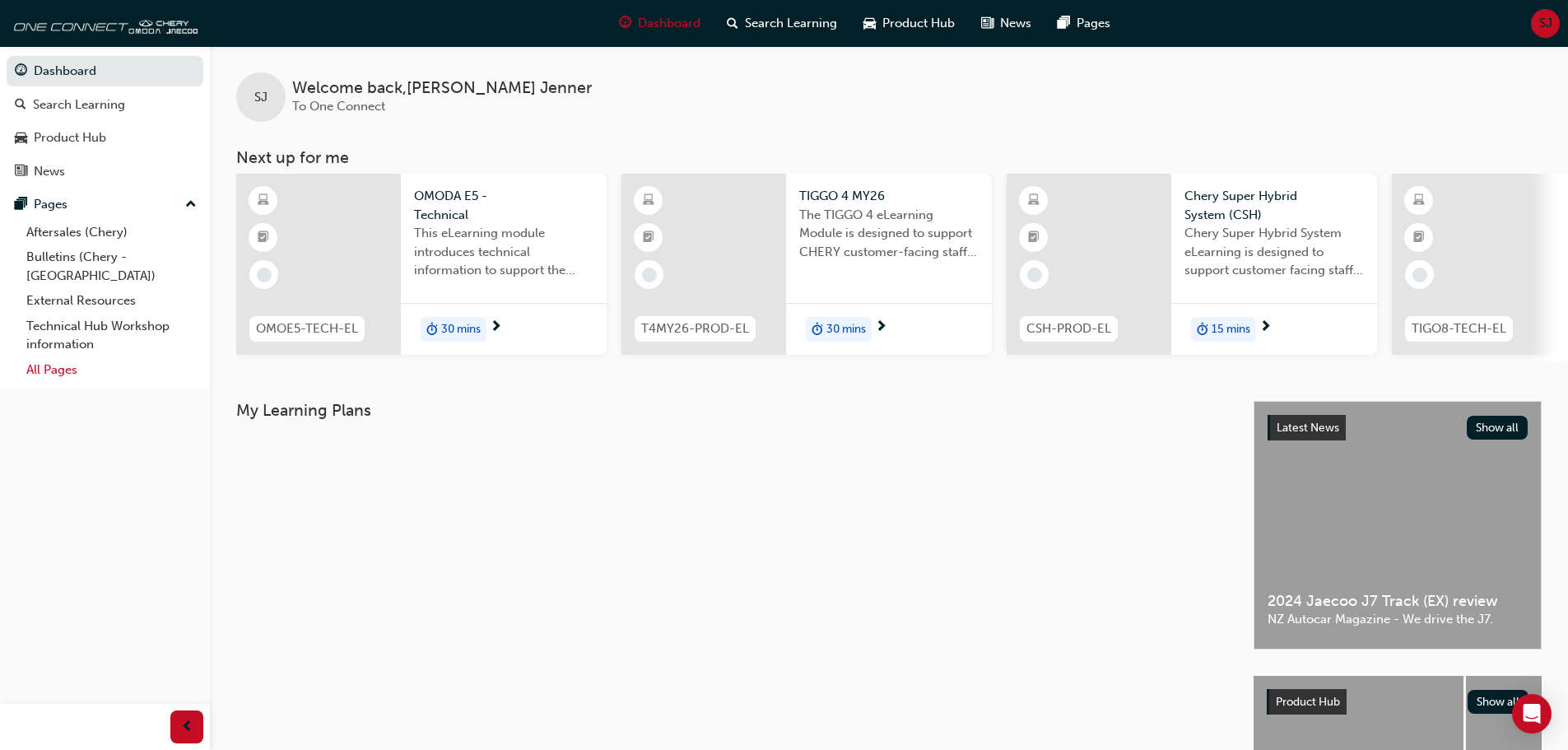
click at [57, 358] on link "All Pages" at bounding box center [111, 370] width 183 height 25
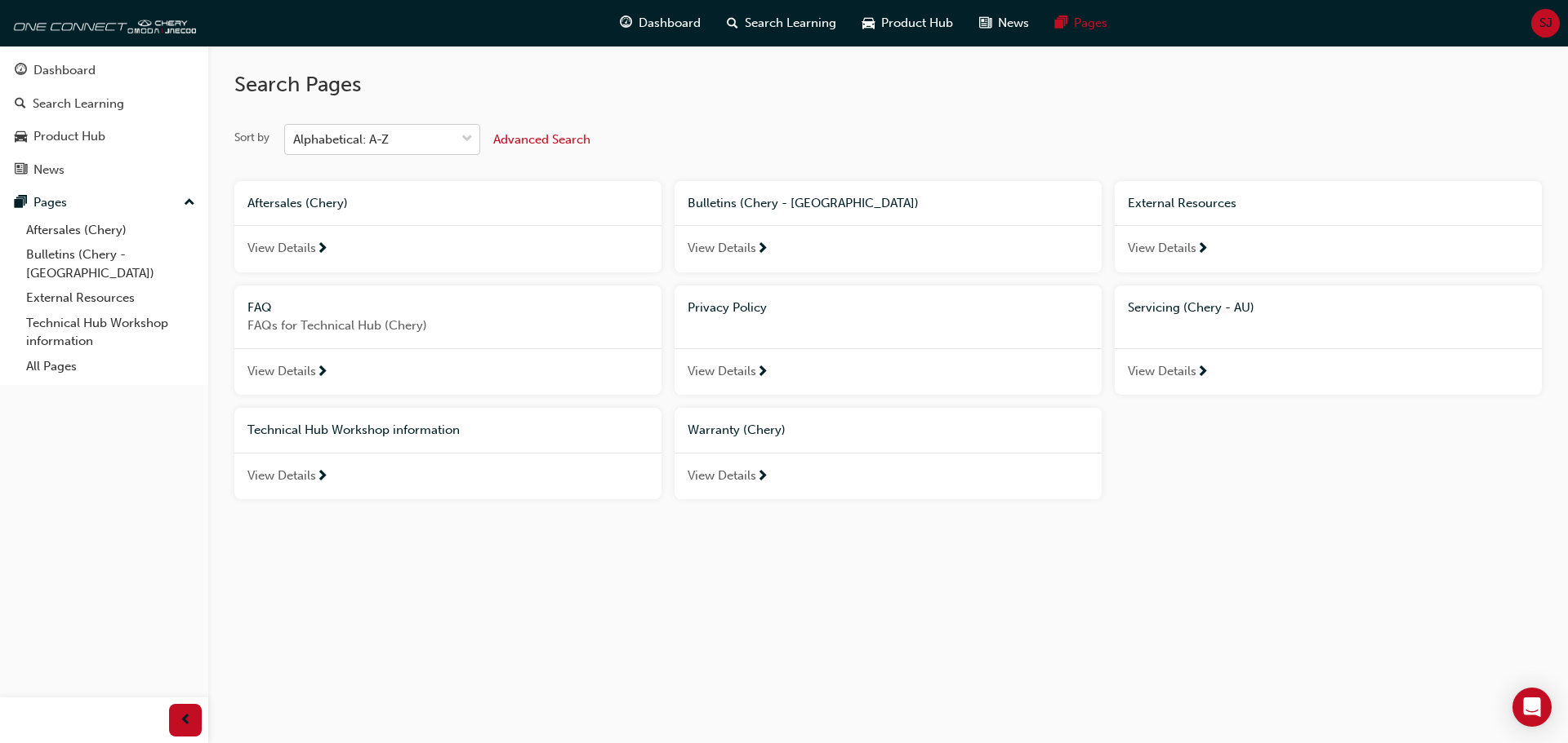
click at [432, 140] on div "Alphabetical: A-Z" at bounding box center [369, 140] width 170 height 28
click at [295, 140] on input "Sort by Alphabetical: A-Z" at bounding box center [294, 139] width 2 height 14
click at [411, 136] on div "Alphabetical: A-Z" at bounding box center [369, 140] width 170 height 28
click at [295, 136] on input "Sort by 0 results available. Select is focused ,type to refine list, press Down…" at bounding box center [294, 139] width 2 height 14
click at [535, 140] on span "Advanced Search" at bounding box center [542, 139] width 97 height 15
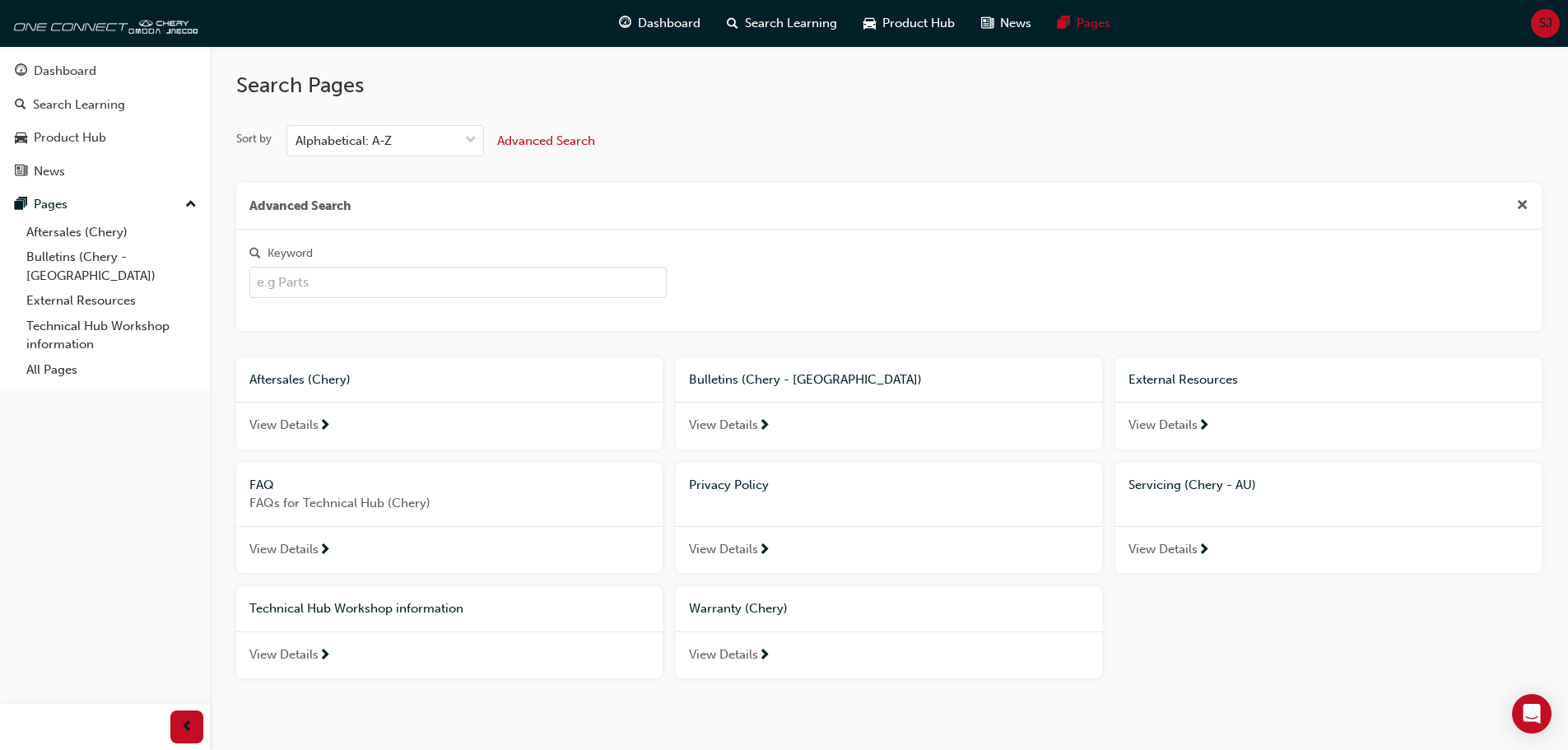
click at [358, 289] on input "Keyword" at bounding box center [458, 283] width 417 height 31
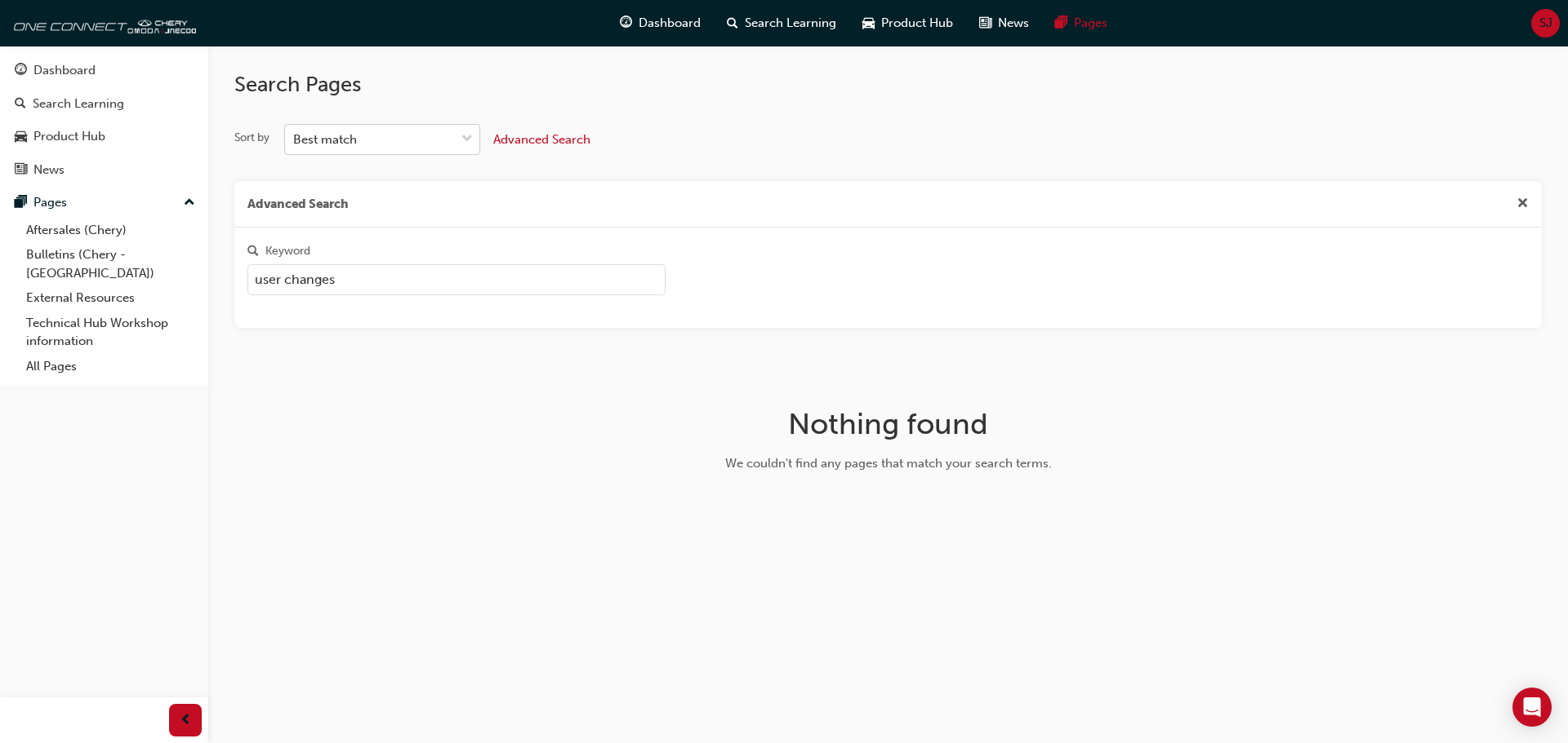
click at [432, 141] on div "Best match" at bounding box center [369, 140] width 170 height 28
click at [295, 141] on input "Sort by Best match" at bounding box center [294, 139] width 2 height 14
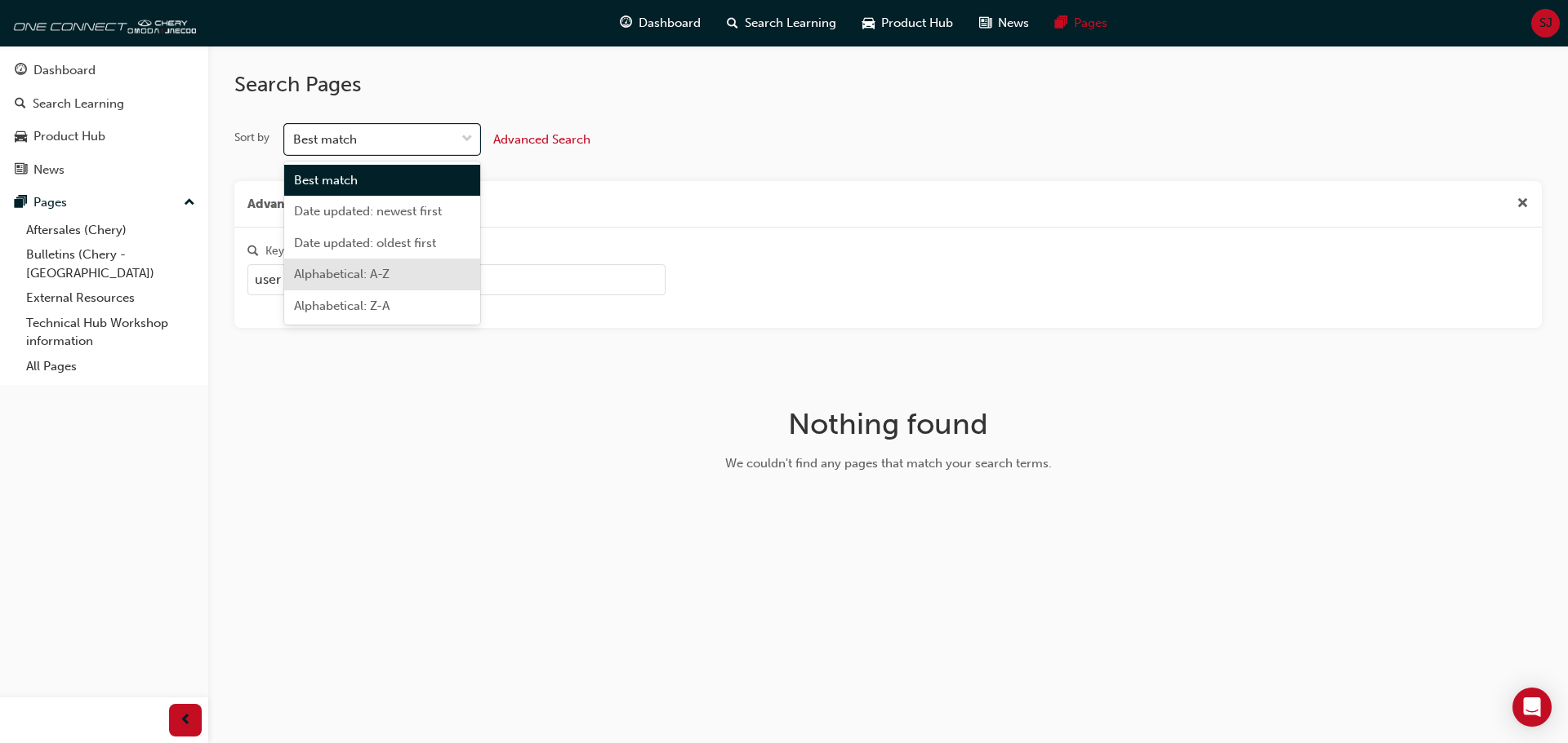
click at [388, 272] on span "Alphabetical: A-Z" at bounding box center [342, 274] width 96 height 15
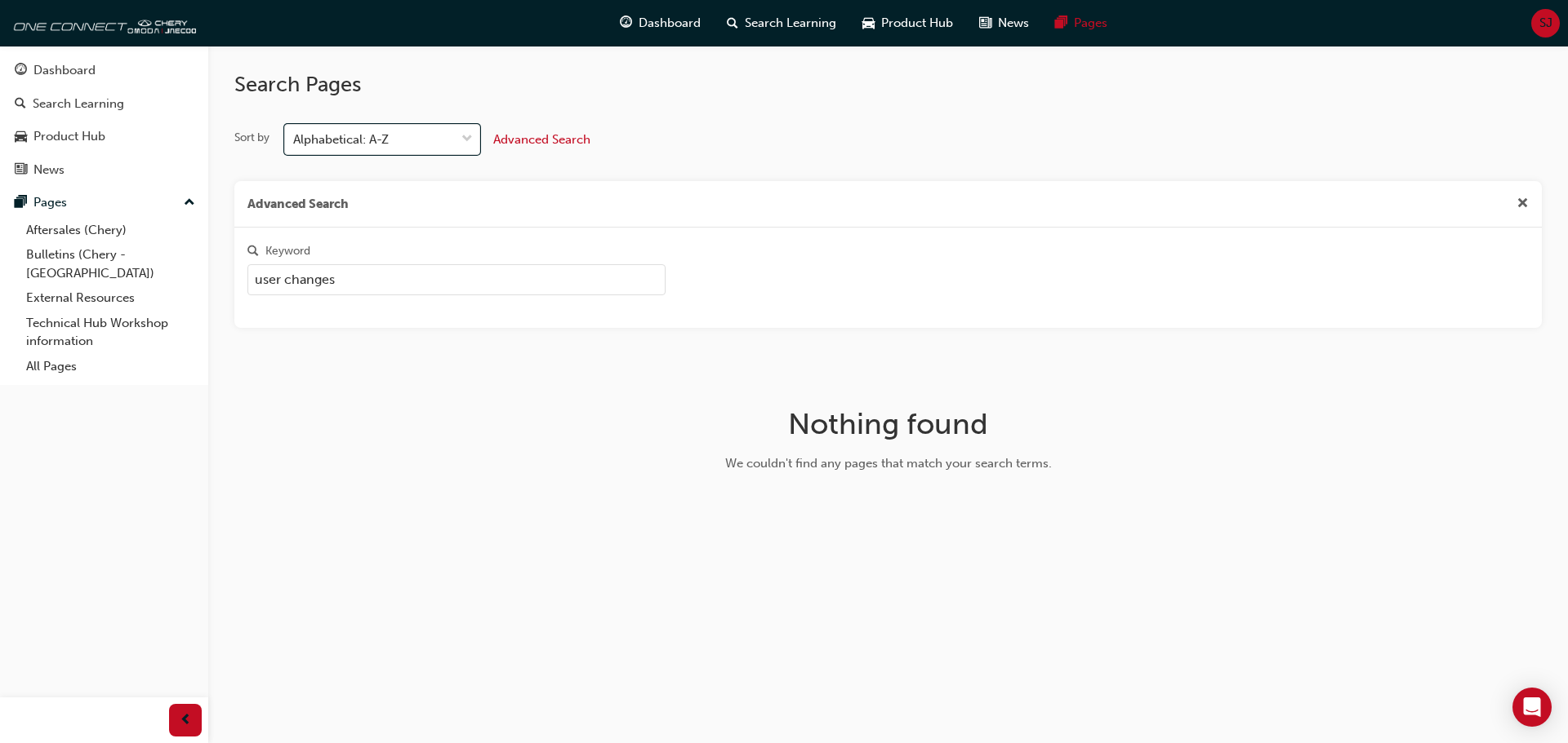
click at [376, 289] on input "user changes" at bounding box center [456, 280] width 418 height 31
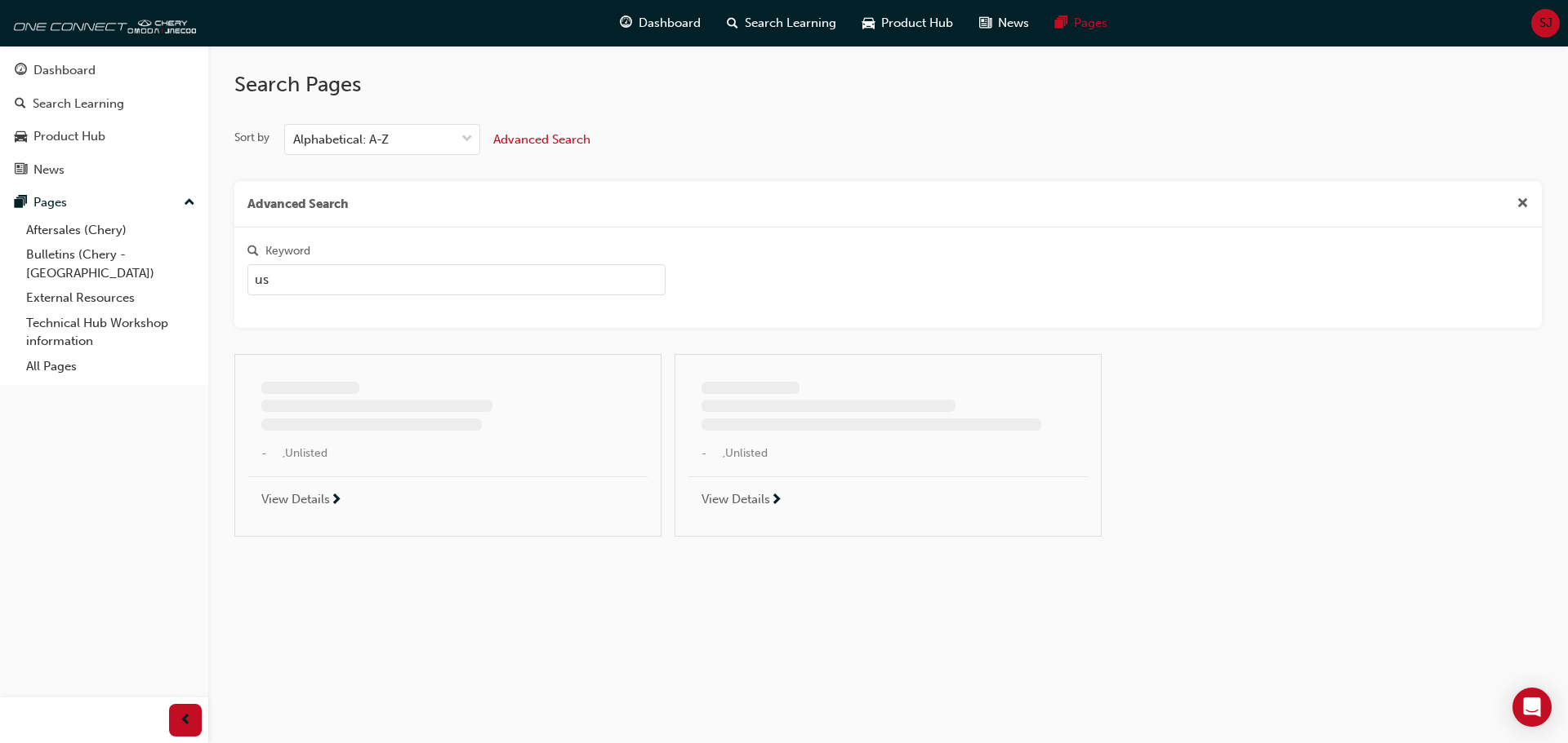
type input "u"
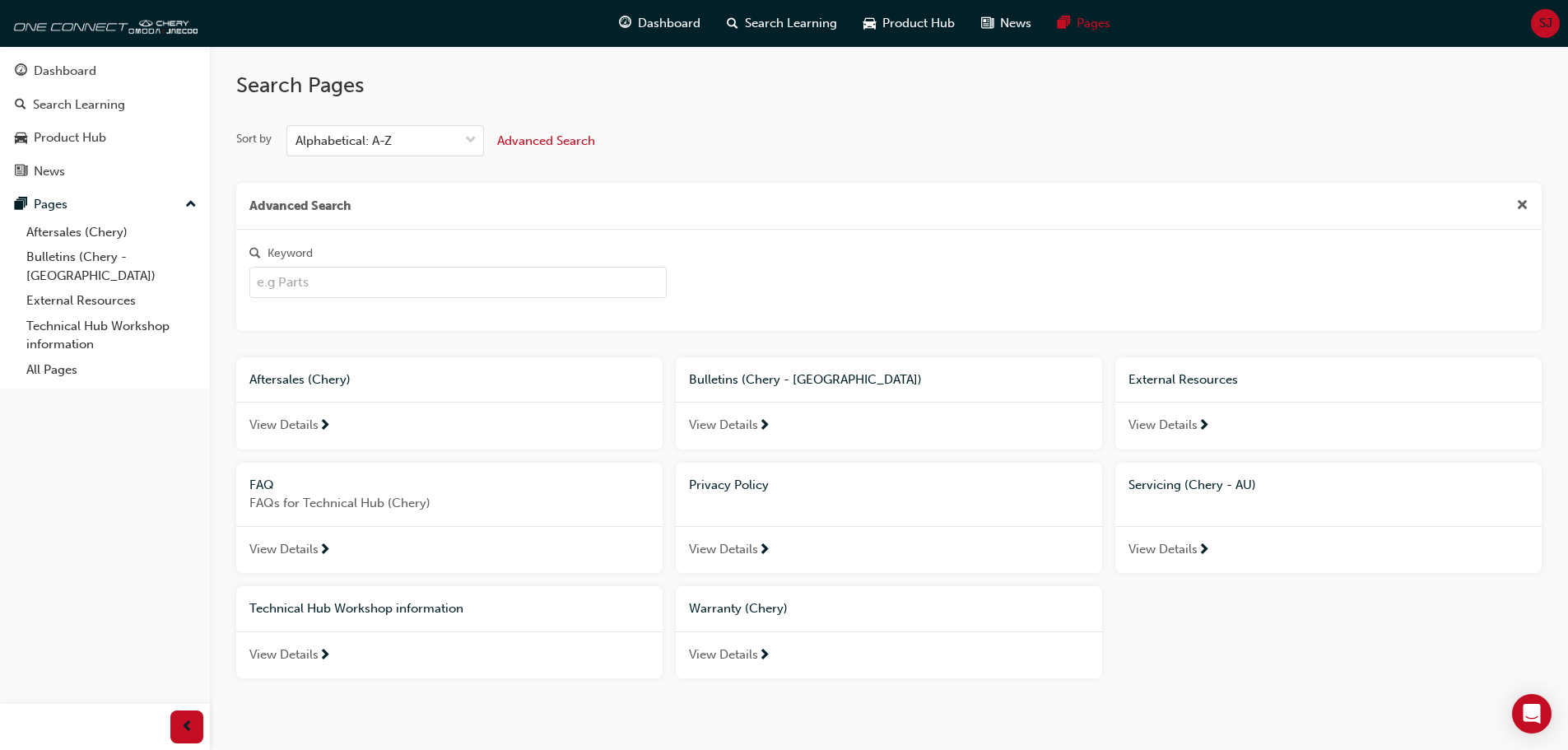
click at [1171, 551] on span "View Details" at bounding box center [1164, 550] width 70 height 19
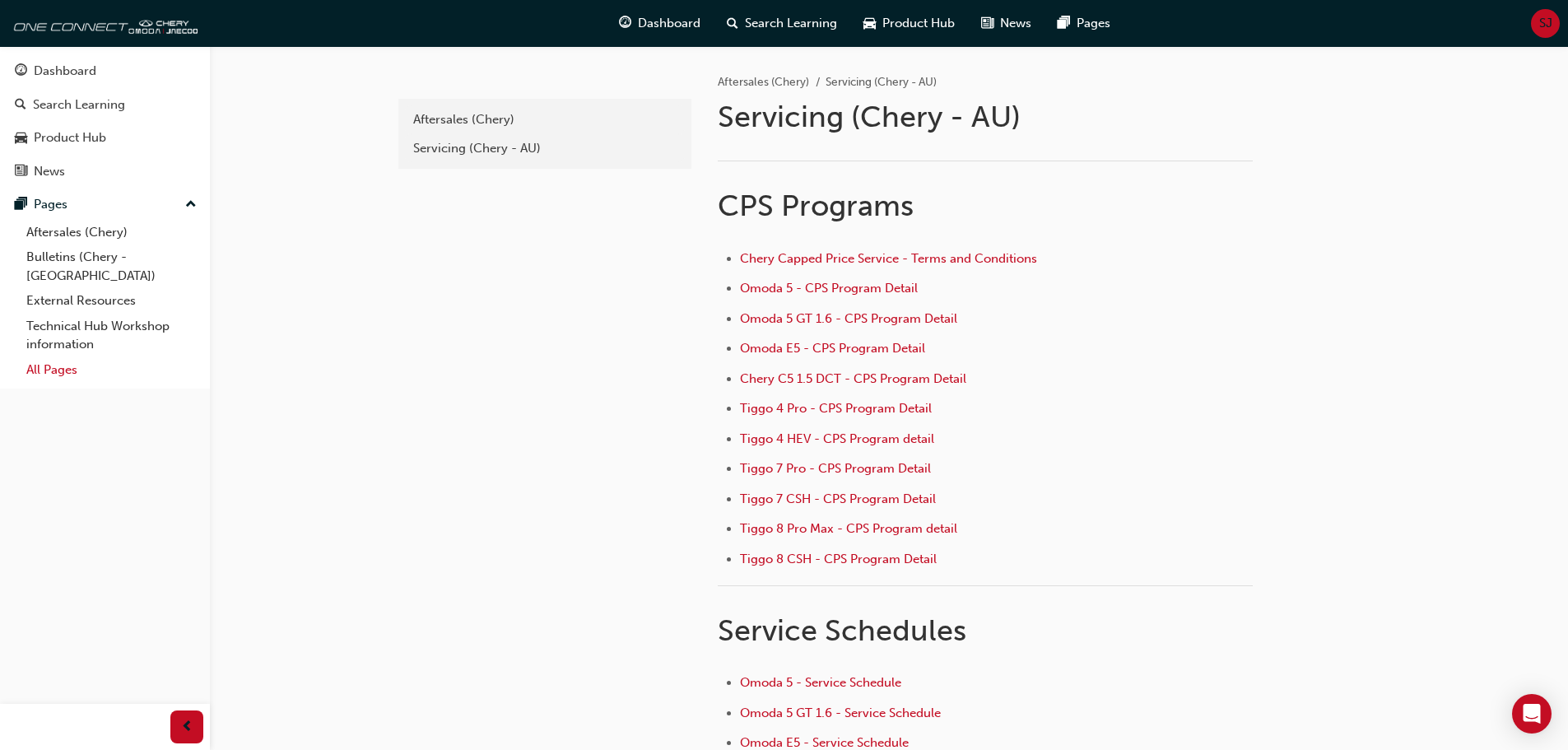
click at [71, 358] on link "All Pages" at bounding box center [111, 370] width 183 height 25
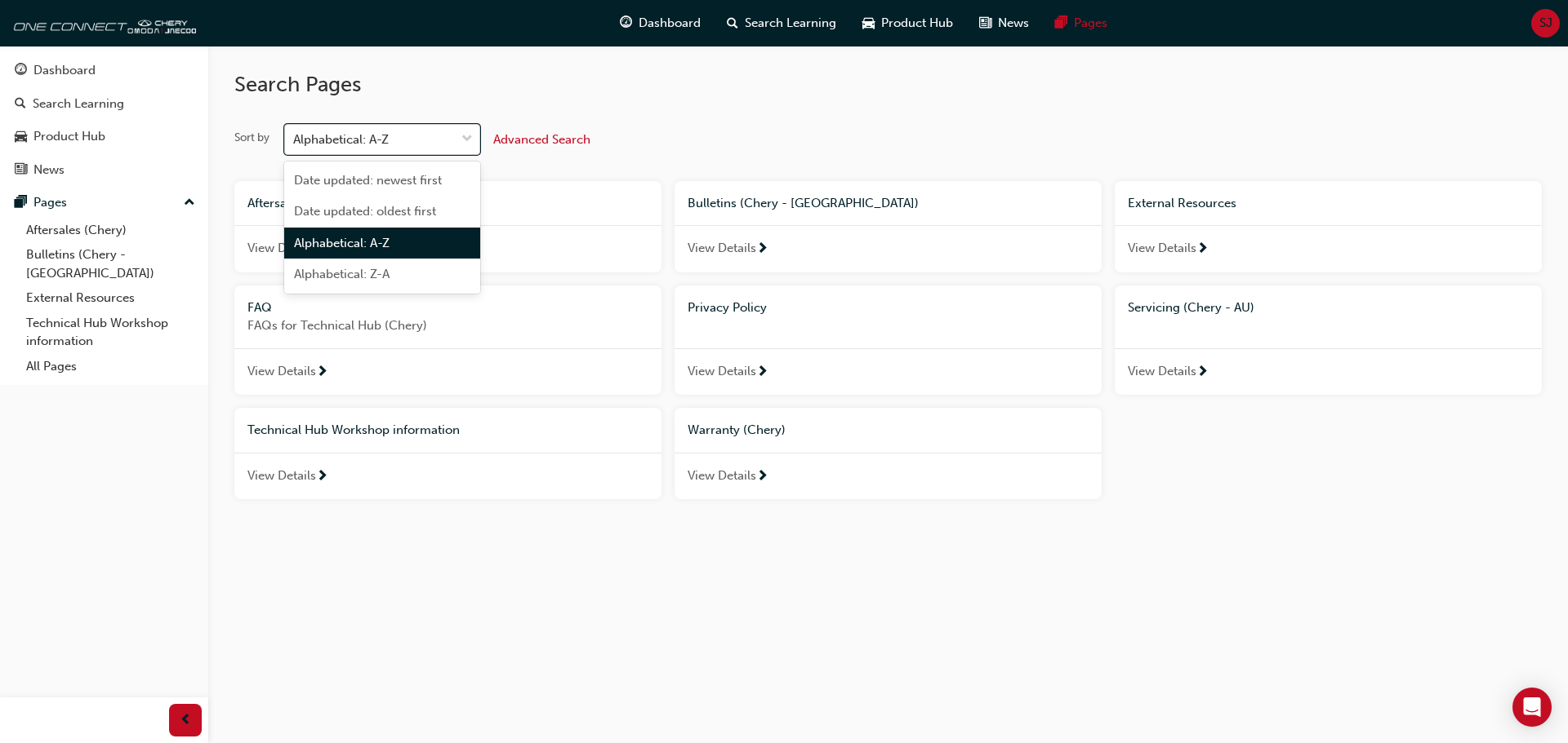
click at [467, 136] on span "down-icon" at bounding box center [467, 140] width 11 height 22
click at [295, 136] on input "Sort by option Alphabetical: A-Z focused, 3 of 4. 4 results available. Use Up a…" at bounding box center [294, 139] width 2 height 14
click at [417, 181] on span "Date updated: newest first" at bounding box center [367, 180] width 147 height 15
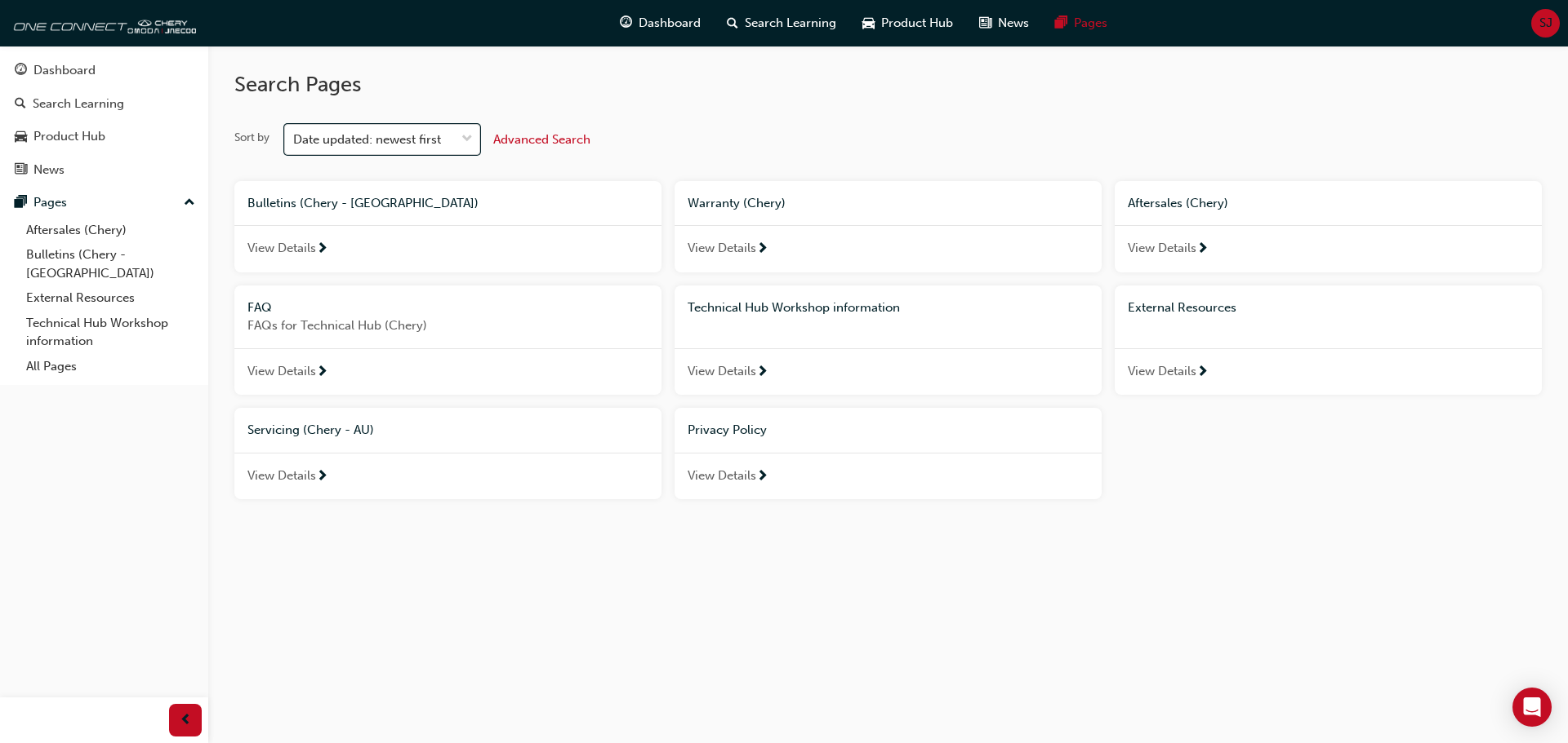
click at [441, 134] on div "Date updated: newest first" at bounding box center [367, 140] width 147 height 19
click at [295, 134] on input "Sort by option Date updated: newest first, selected. 0 results available. Selec…" at bounding box center [294, 139] width 2 height 14
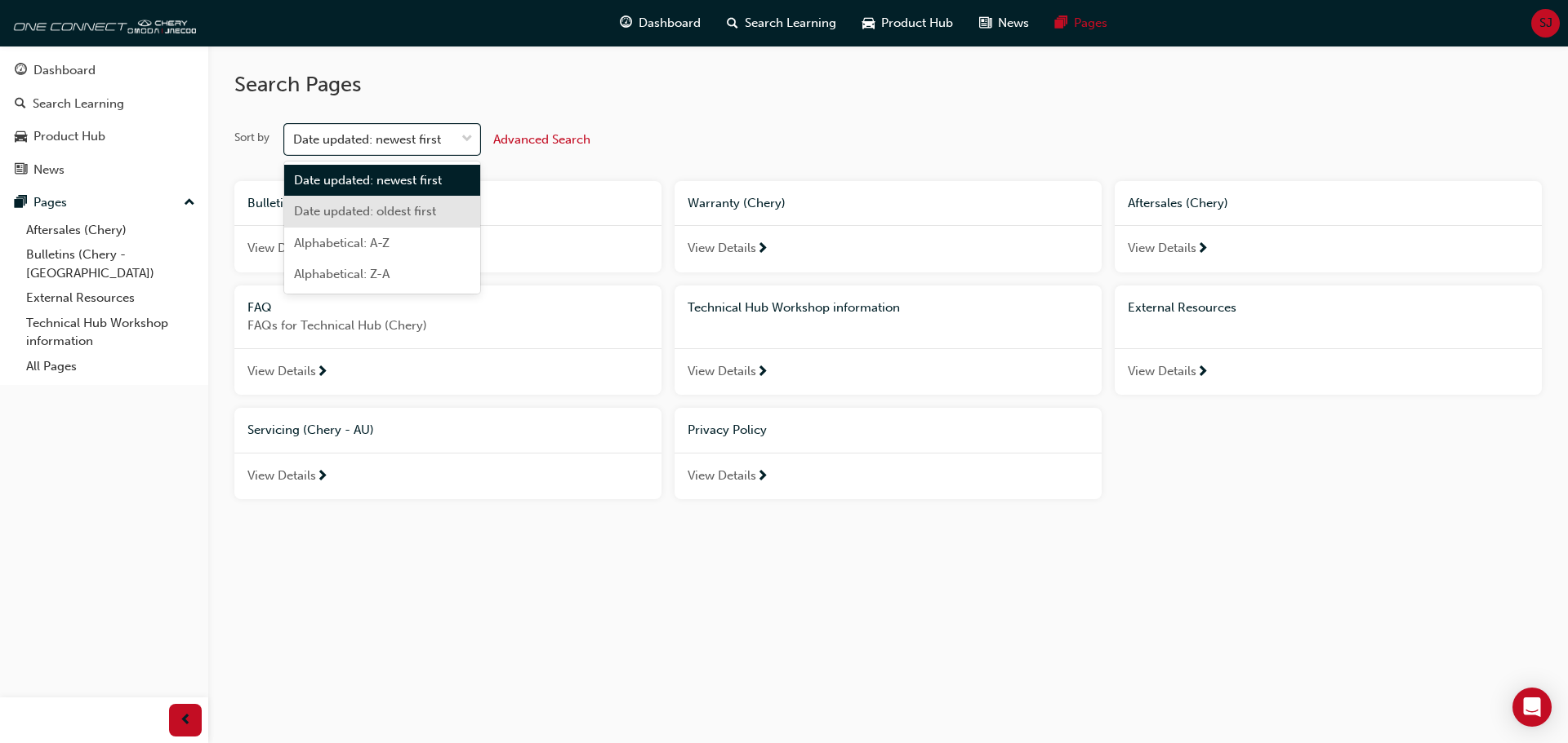
click at [402, 207] on span "Date updated: oldest first" at bounding box center [365, 211] width 142 height 15
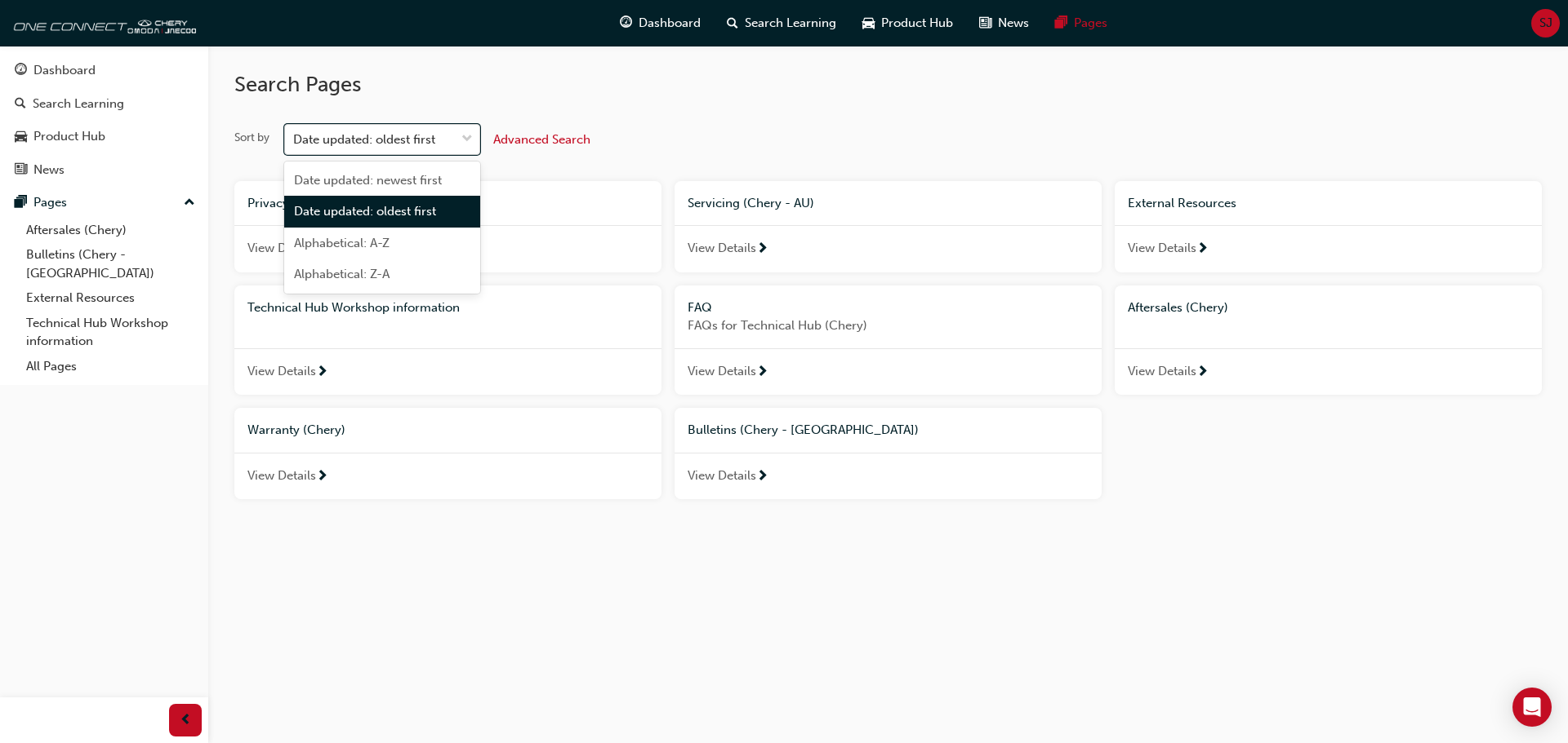
click at [398, 144] on div "Date updated: oldest first" at bounding box center [364, 140] width 142 height 19
click at [295, 144] on input "Sort by option Date updated: oldest first, selected. option Date updated: oldes…" at bounding box center [294, 139] width 2 height 14
click at [376, 269] on span "Alphabetical: Z-A" at bounding box center [342, 274] width 96 height 15
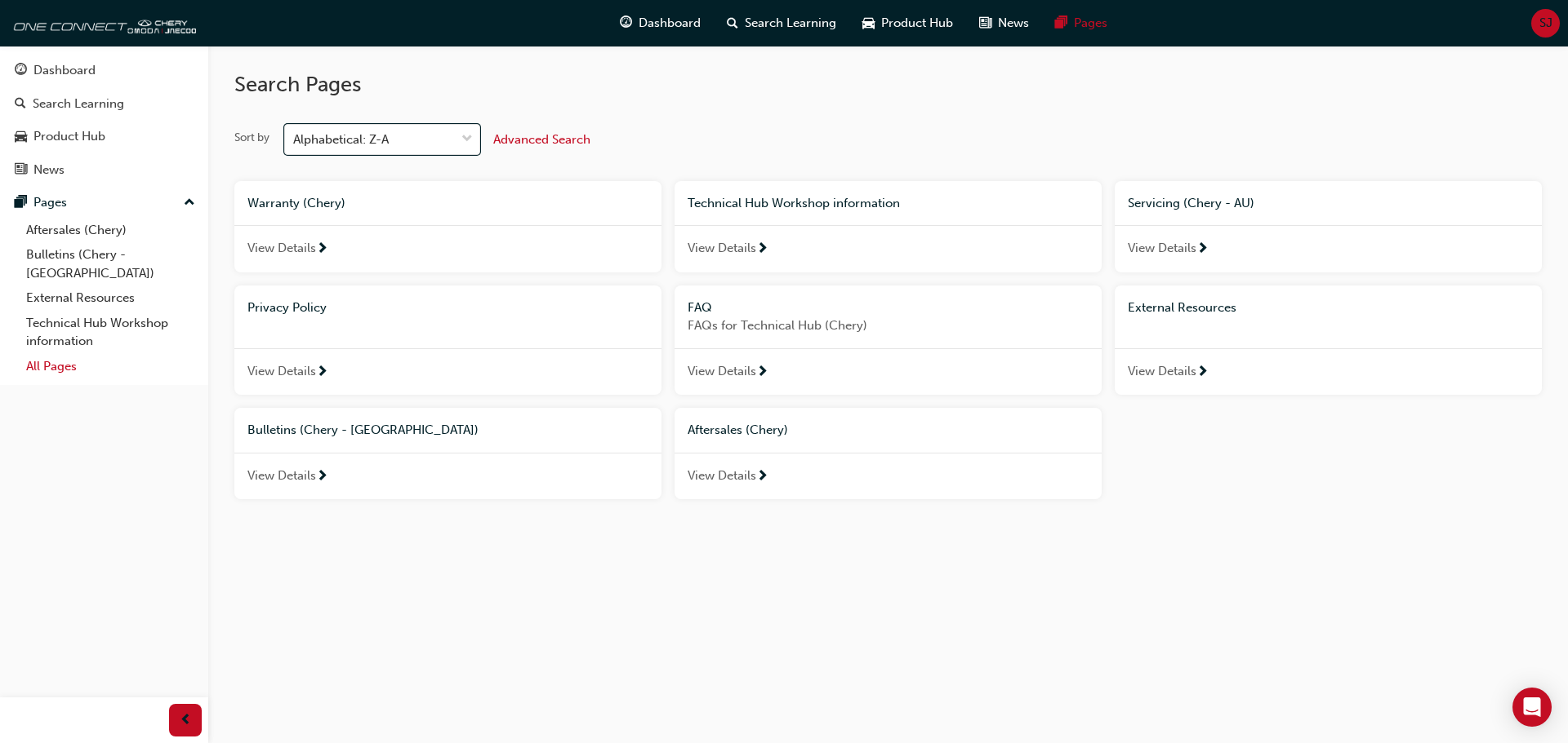
click at [53, 354] on link "All Pages" at bounding box center [110, 366] width 182 height 25
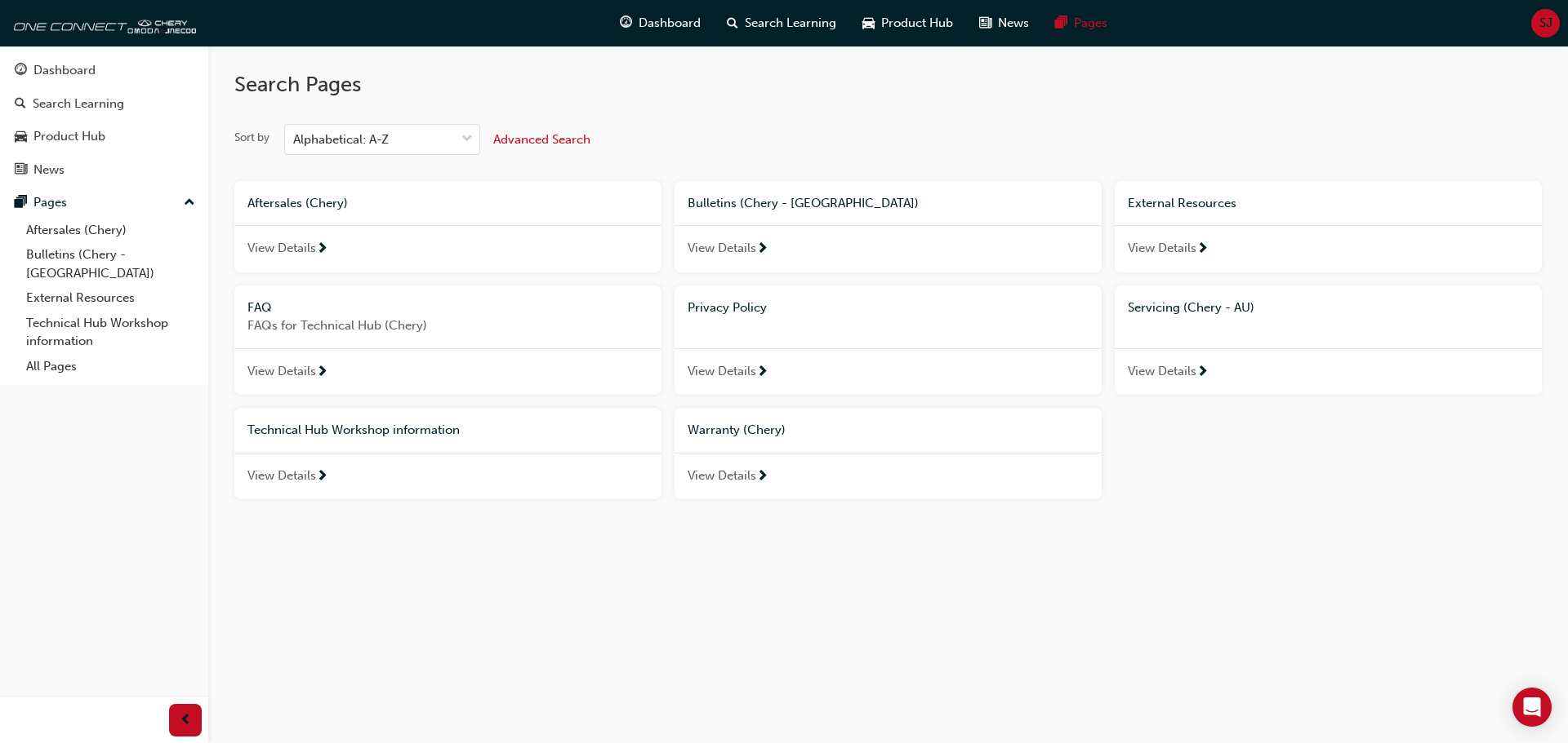
click at [333, 247] on div "View Details" at bounding box center [448, 248] width 427 height 47
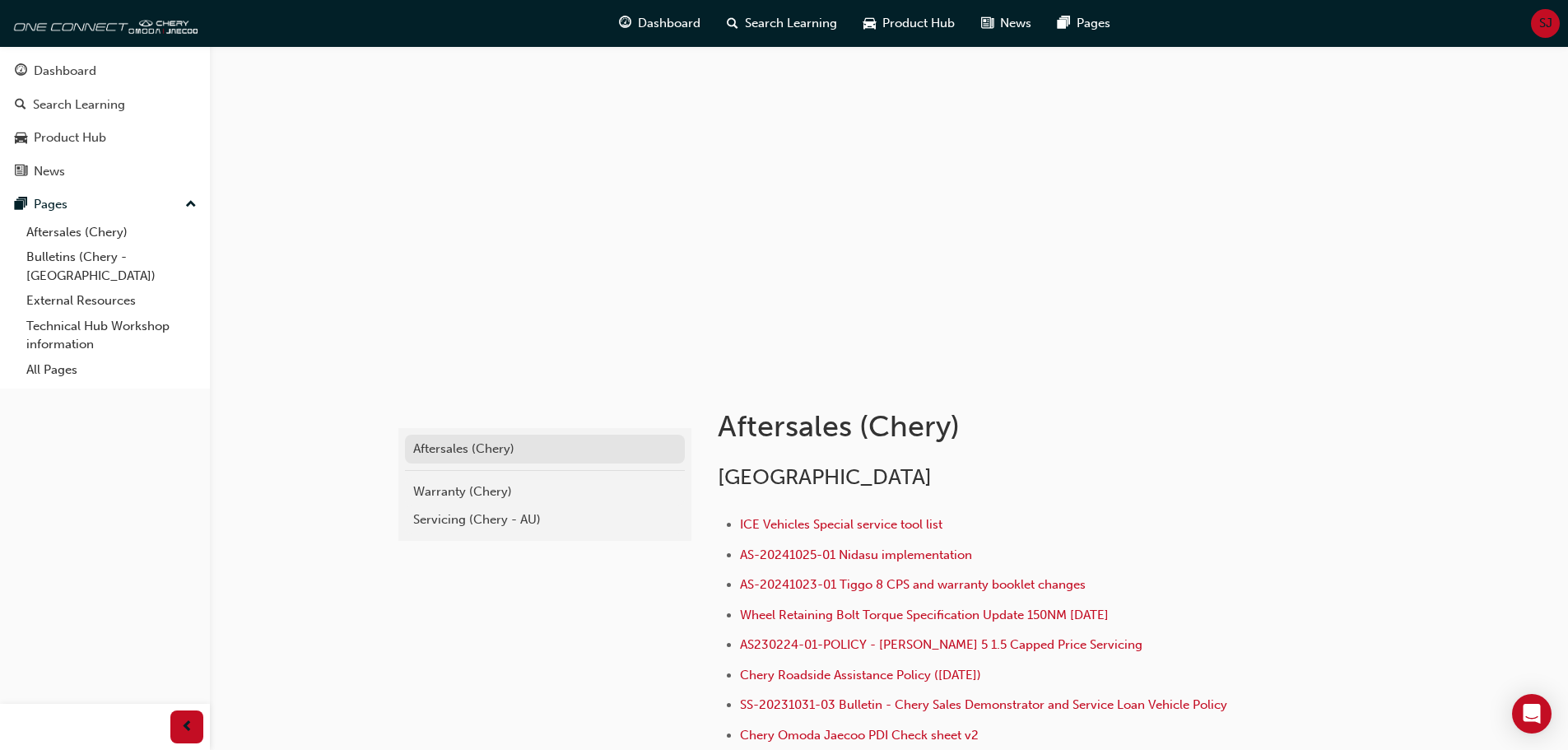
click at [524, 450] on div "Aftersales (Chery)" at bounding box center [544, 450] width 264 height 19
click at [443, 445] on div "Aftersales (Chery)" at bounding box center [544, 450] width 264 height 19
click at [63, 358] on link "All Pages" at bounding box center [111, 370] width 183 height 25
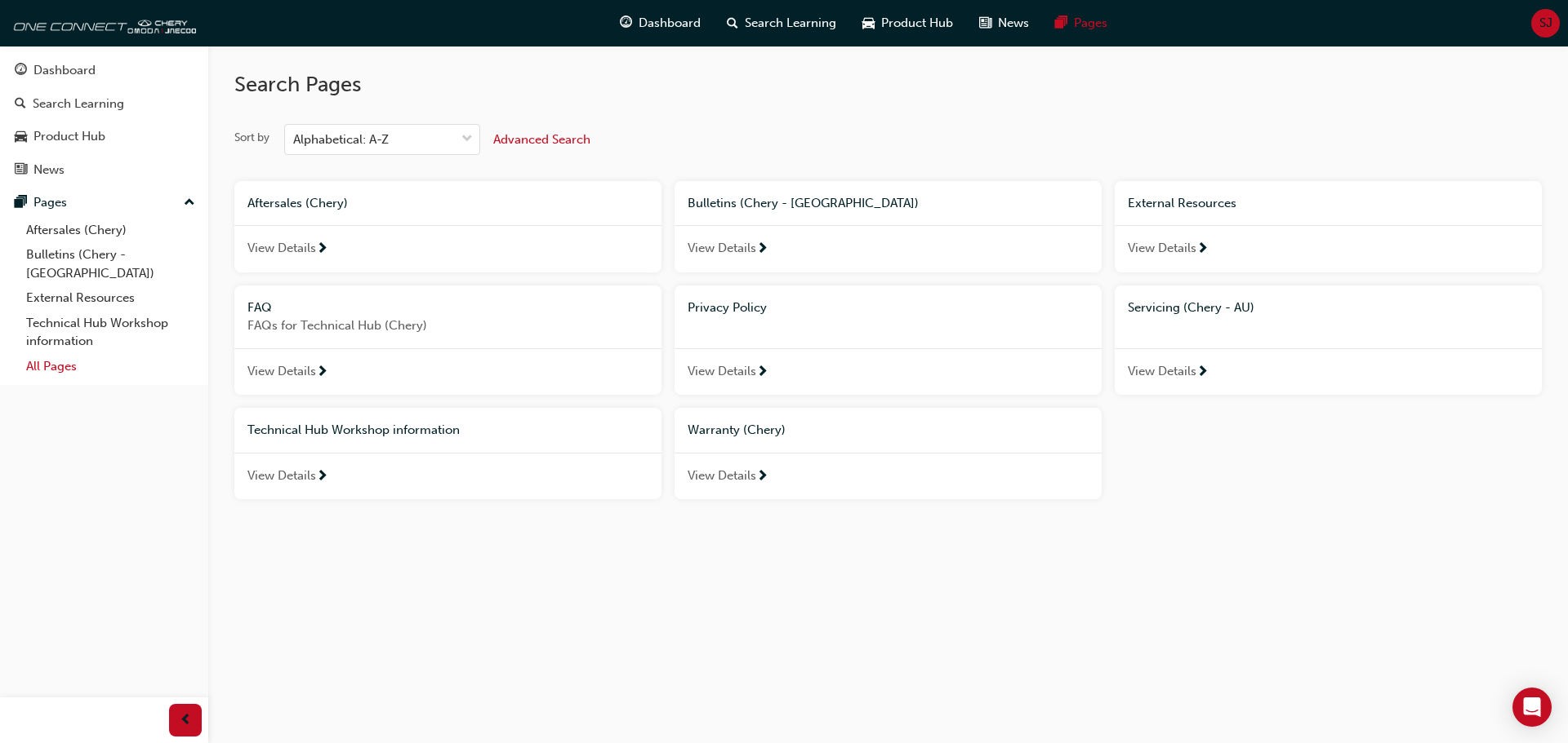
click at [56, 354] on link "All Pages" at bounding box center [110, 366] width 182 height 25
click at [310, 249] on span "View Details" at bounding box center [282, 248] width 69 height 19
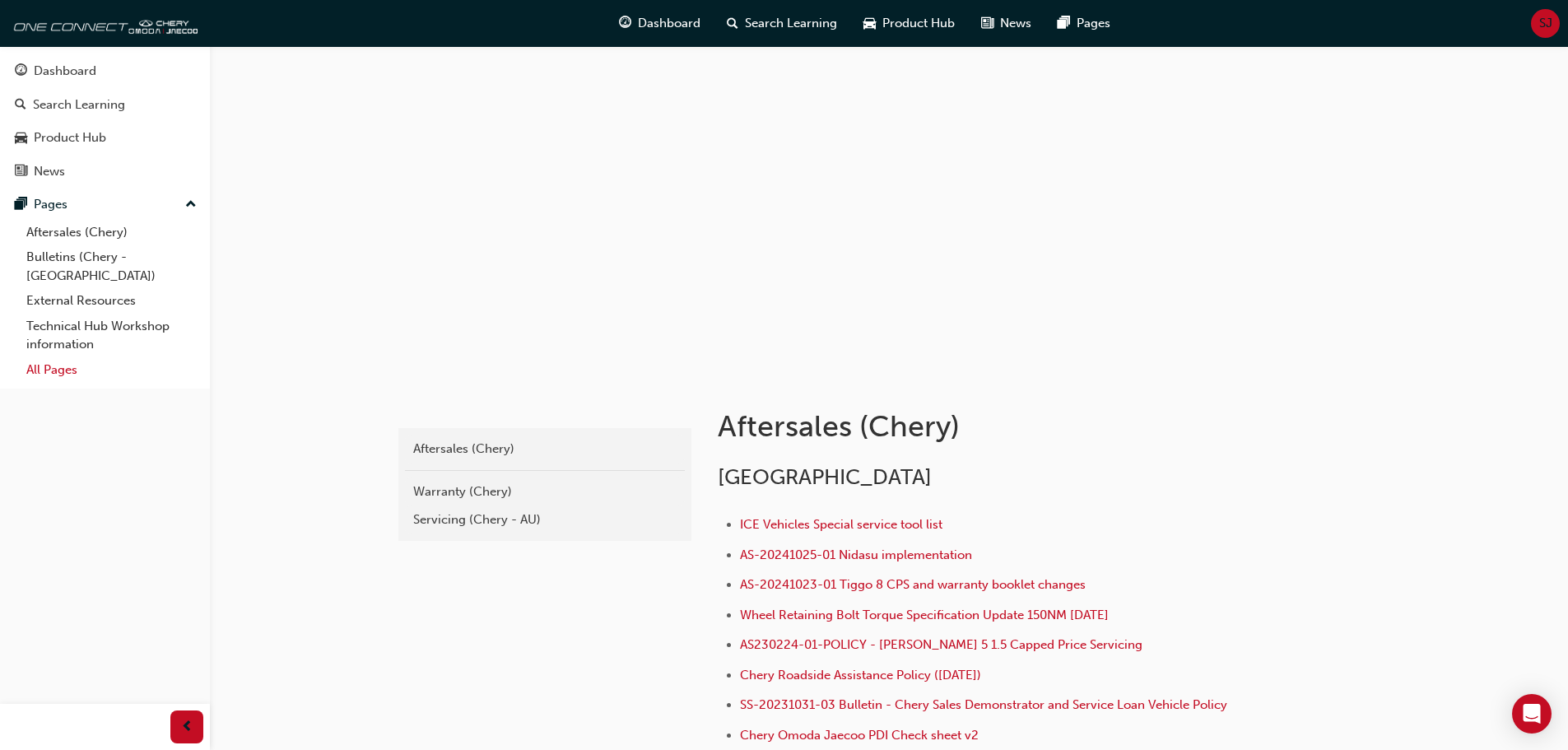
click at [32, 358] on link "All Pages" at bounding box center [111, 370] width 183 height 25
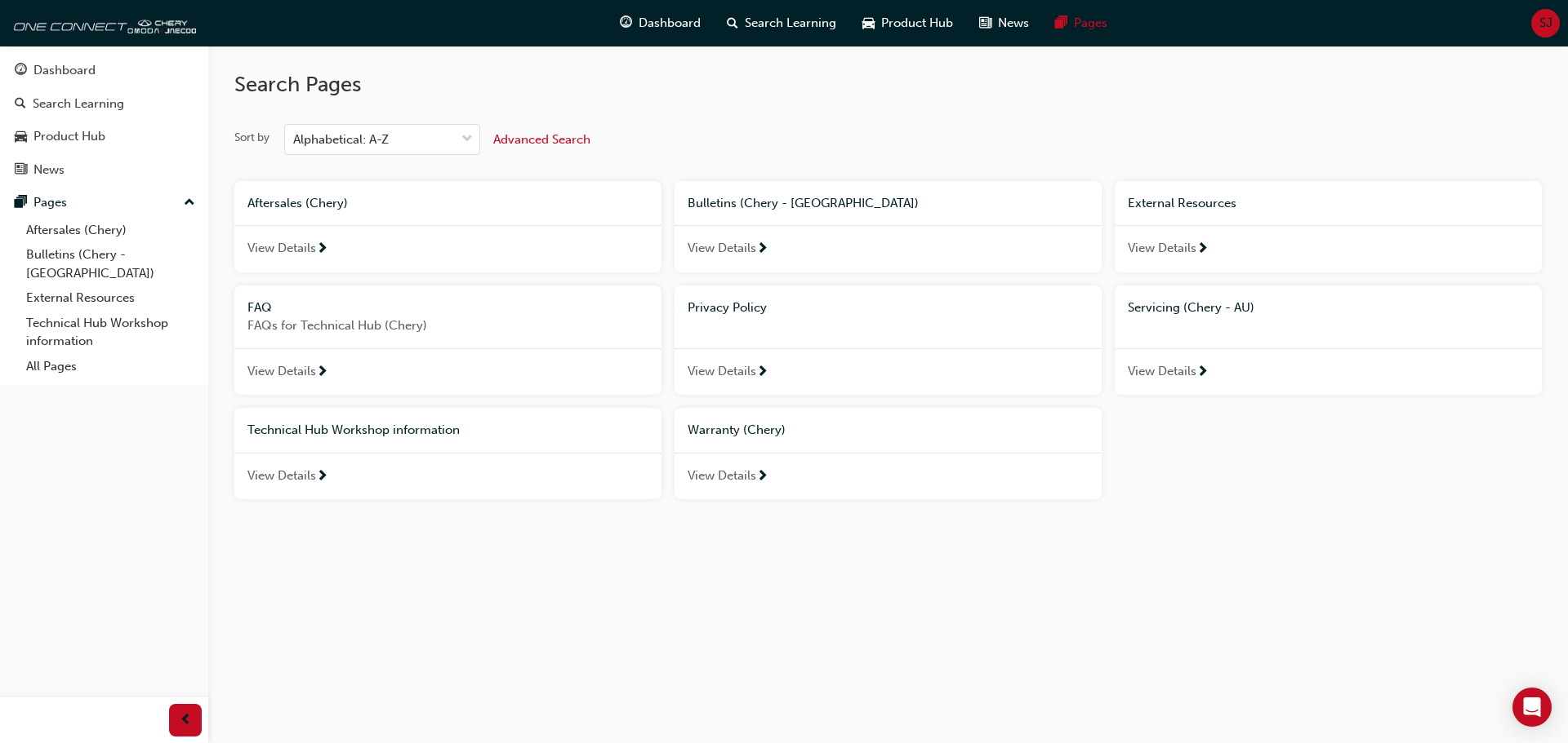
click at [270, 477] on span "View Details" at bounding box center [282, 477] width 69 height 19
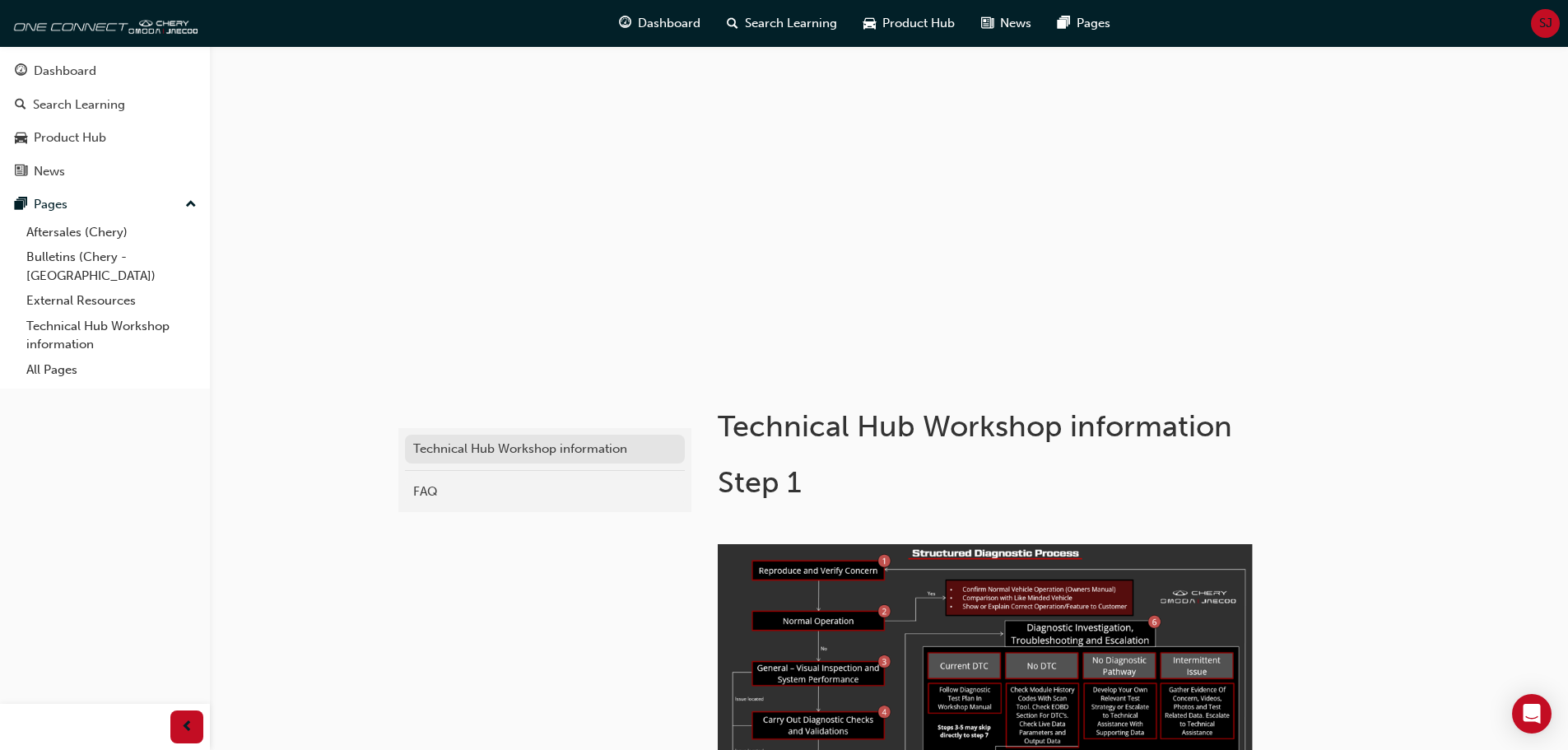
click at [445, 454] on div "Technical Hub Workshop information" at bounding box center [544, 450] width 264 height 19
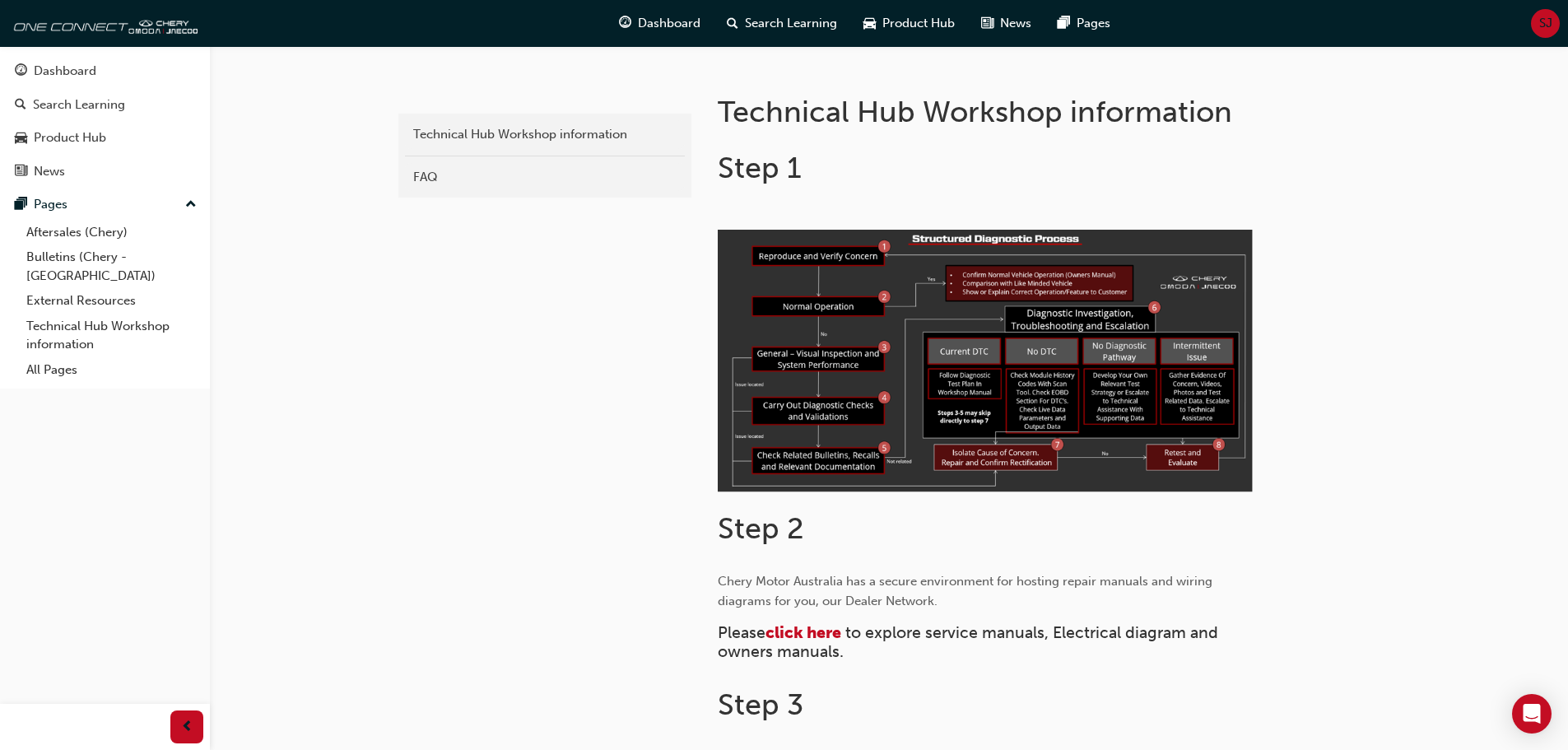
scroll to position [6, 0]
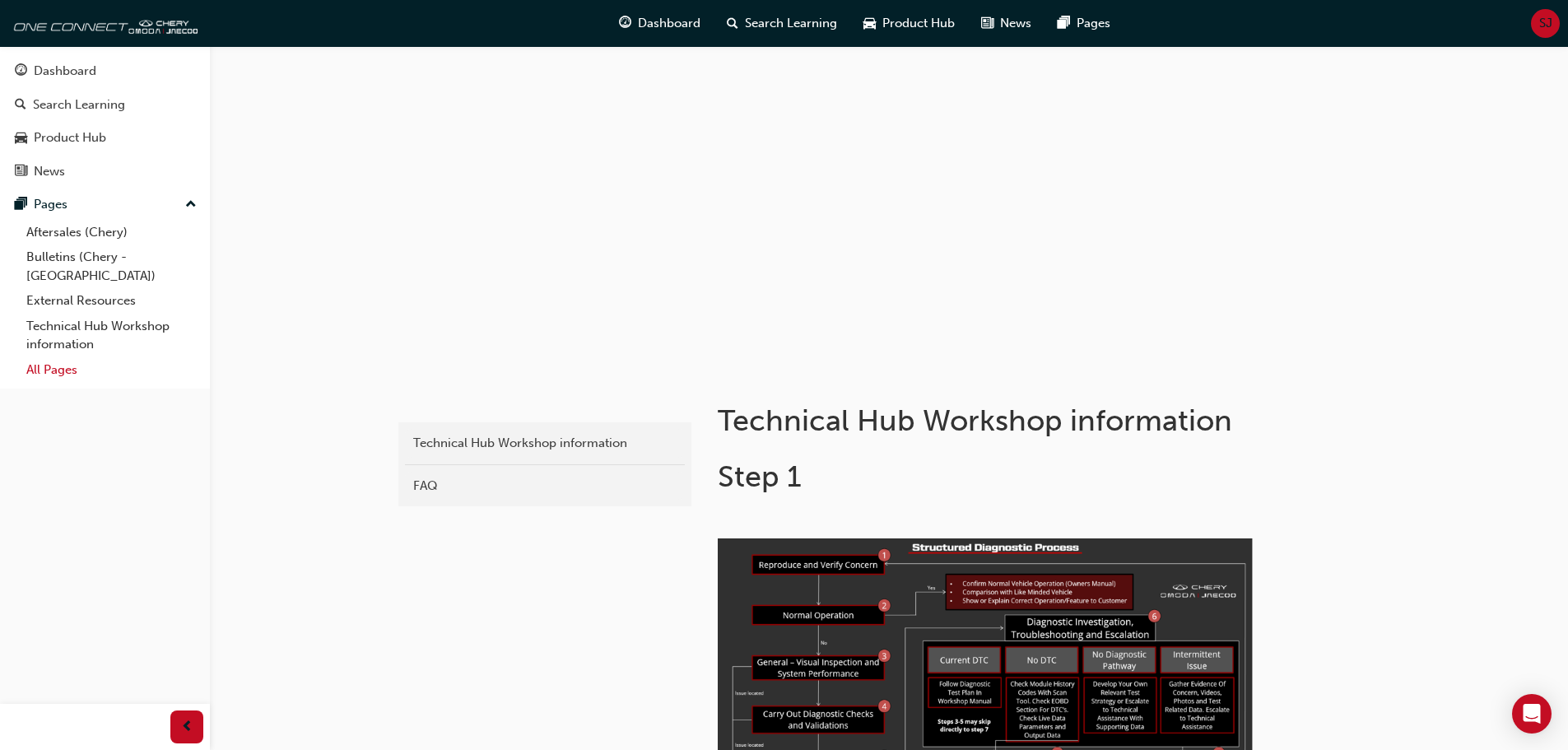
click at [33, 360] on link "All Pages" at bounding box center [111, 370] width 183 height 25
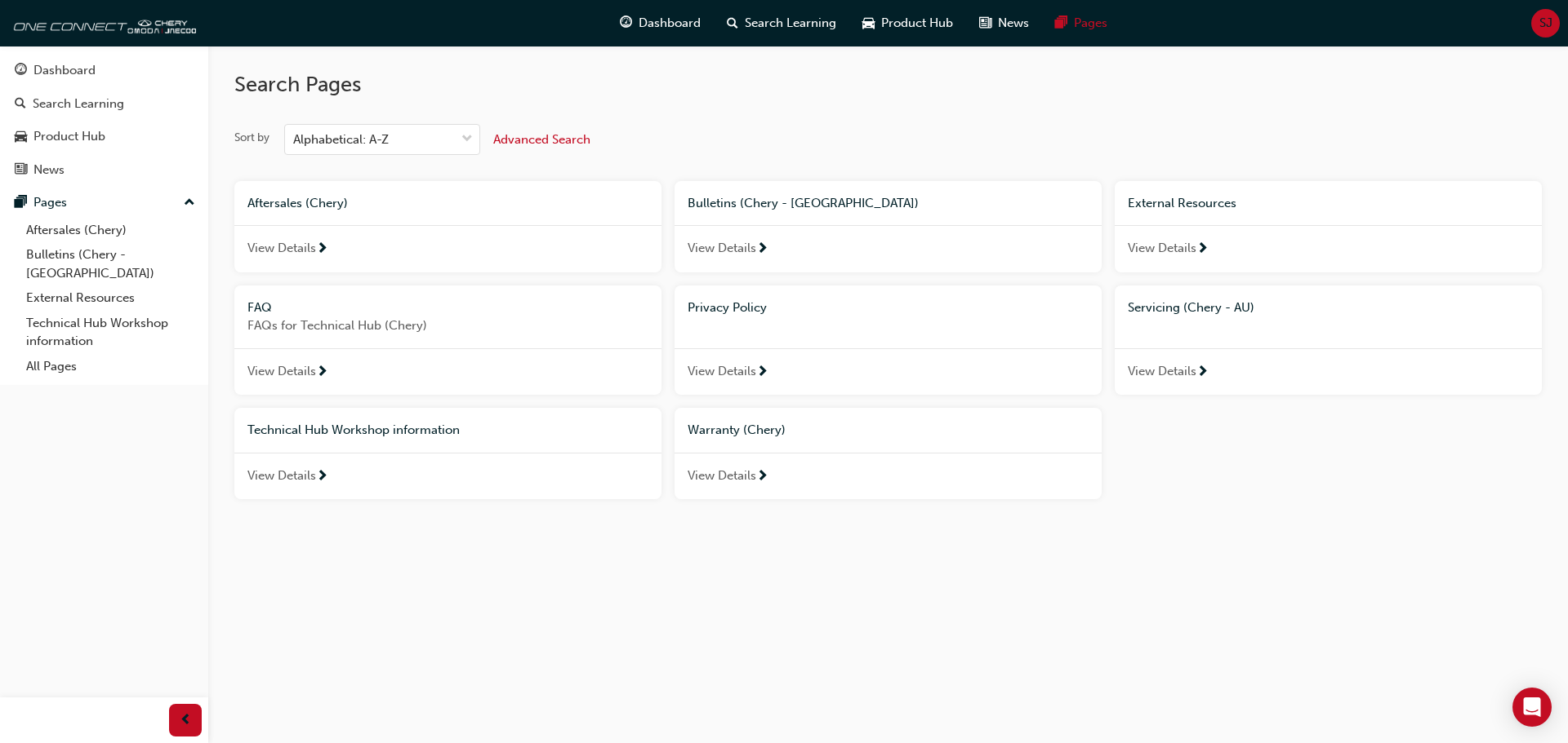
click at [1172, 245] on span "View Details" at bounding box center [1162, 248] width 69 height 19
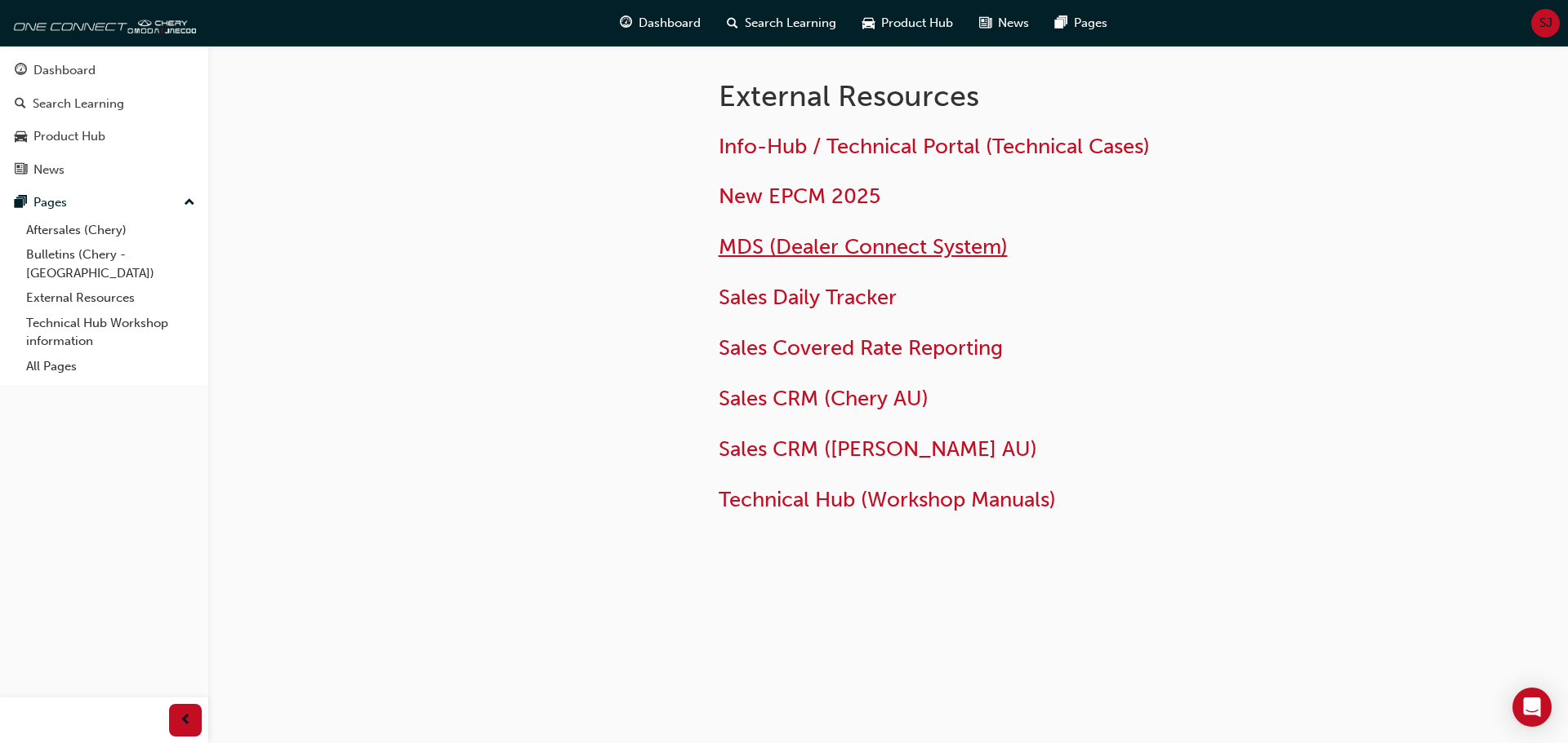
click at [735, 254] on span "MDS (Dealer Connect System)" at bounding box center [862, 247] width 289 height 25
click at [66, 354] on link "All Pages" at bounding box center [110, 366] width 182 height 25
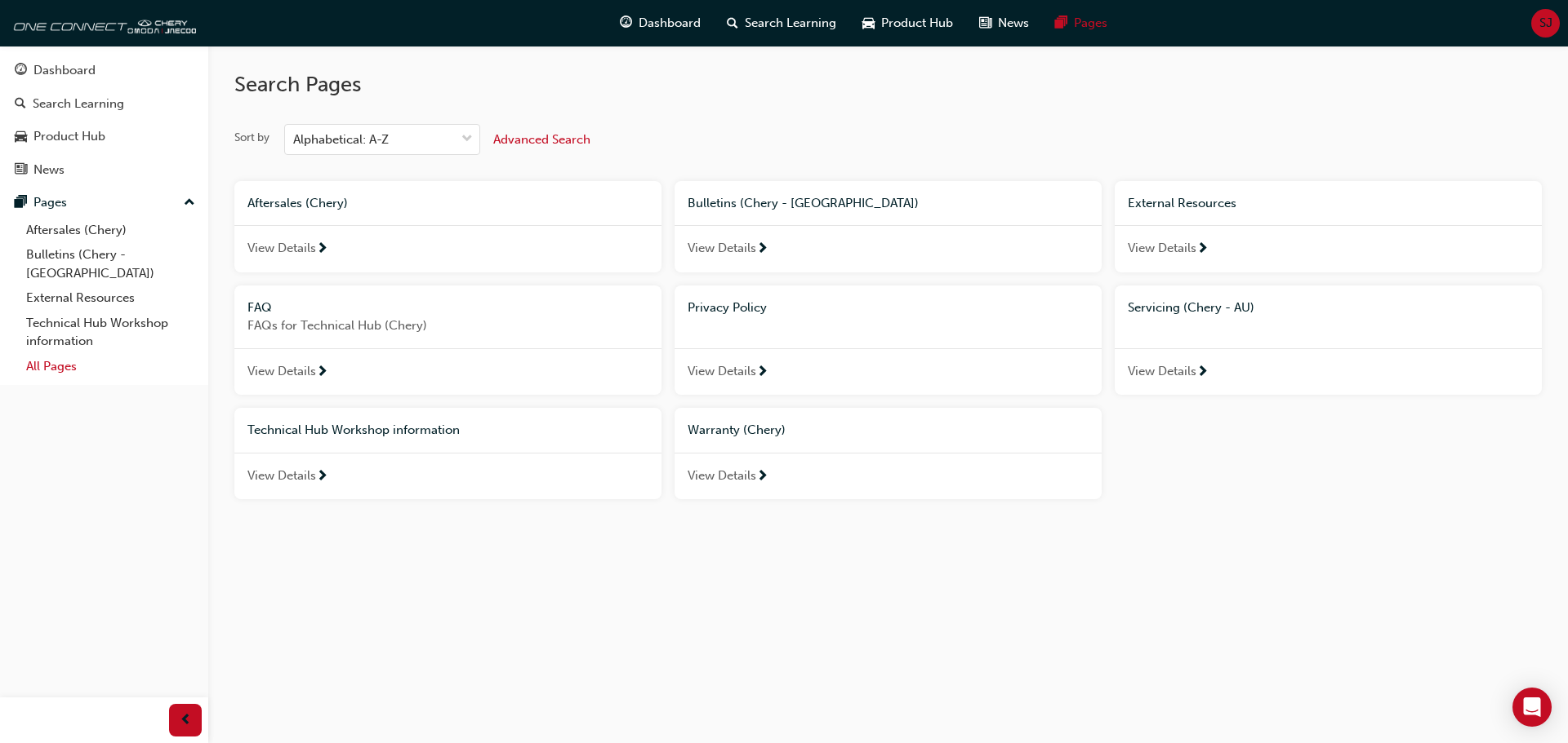
click at [56, 354] on link "All Pages" at bounding box center [110, 366] width 182 height 25
click at [48, 354] on link "All Pages" at bounding box center [110, 366] width 182 height 25
click at [1534, 21] on div "SJ" at bounding box center [1545, 22] width 28 height 28
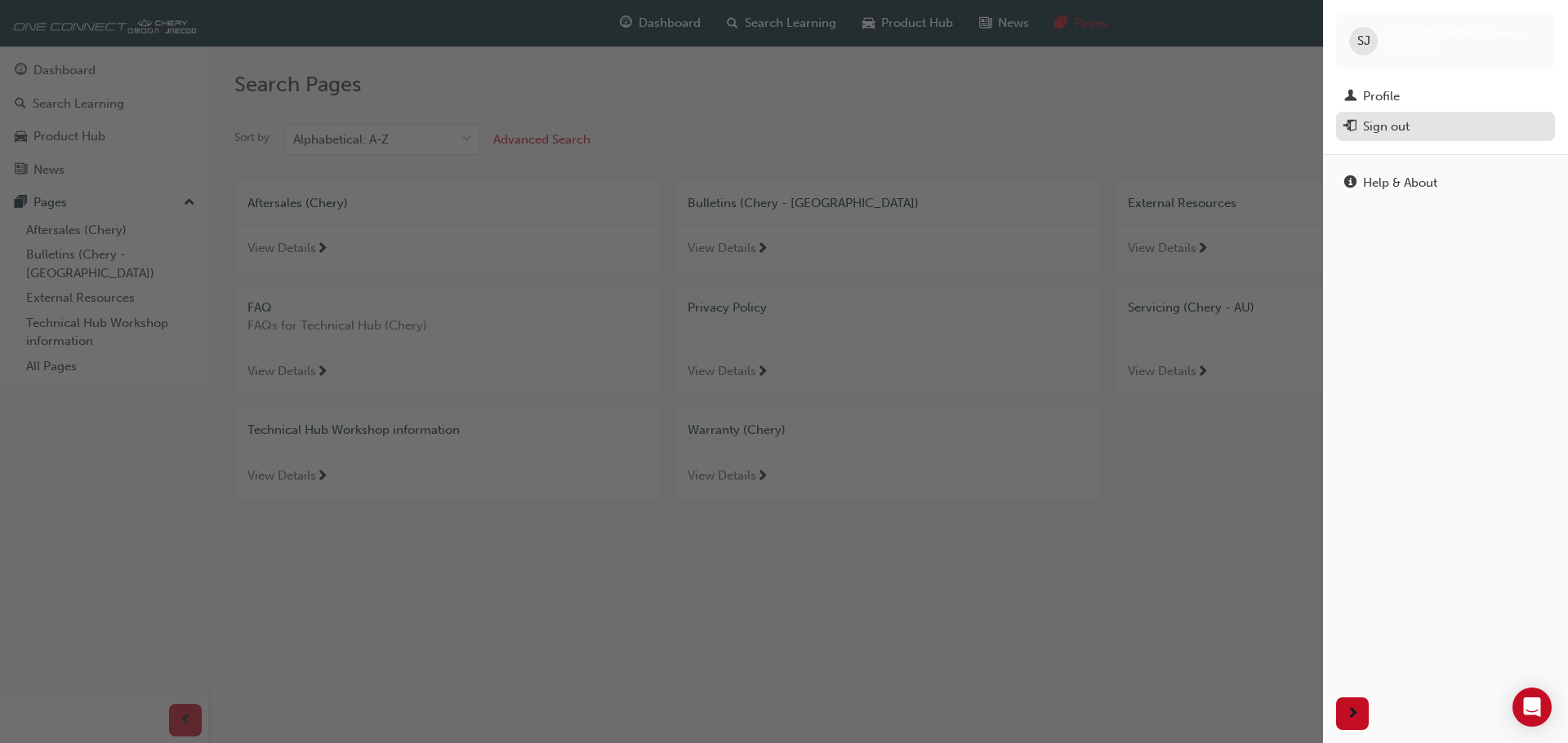
click at [1384, 130] on div "Sign out" at bounding box center [1386, 127] width 47 height 19
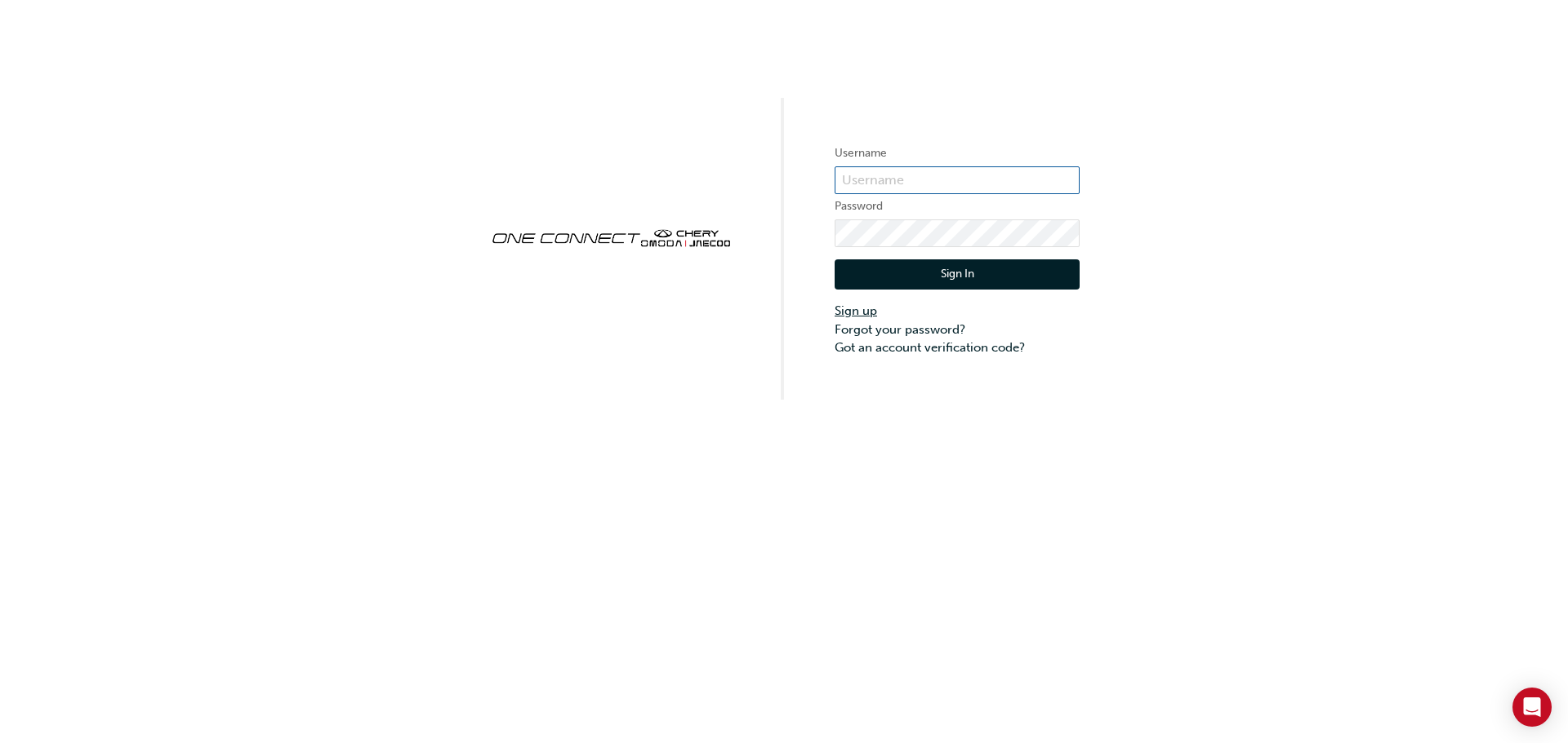
type input "ONE00559"
click at [860, 312] on link "Sign up" at bounding box center [957, 311] width 245 height 19
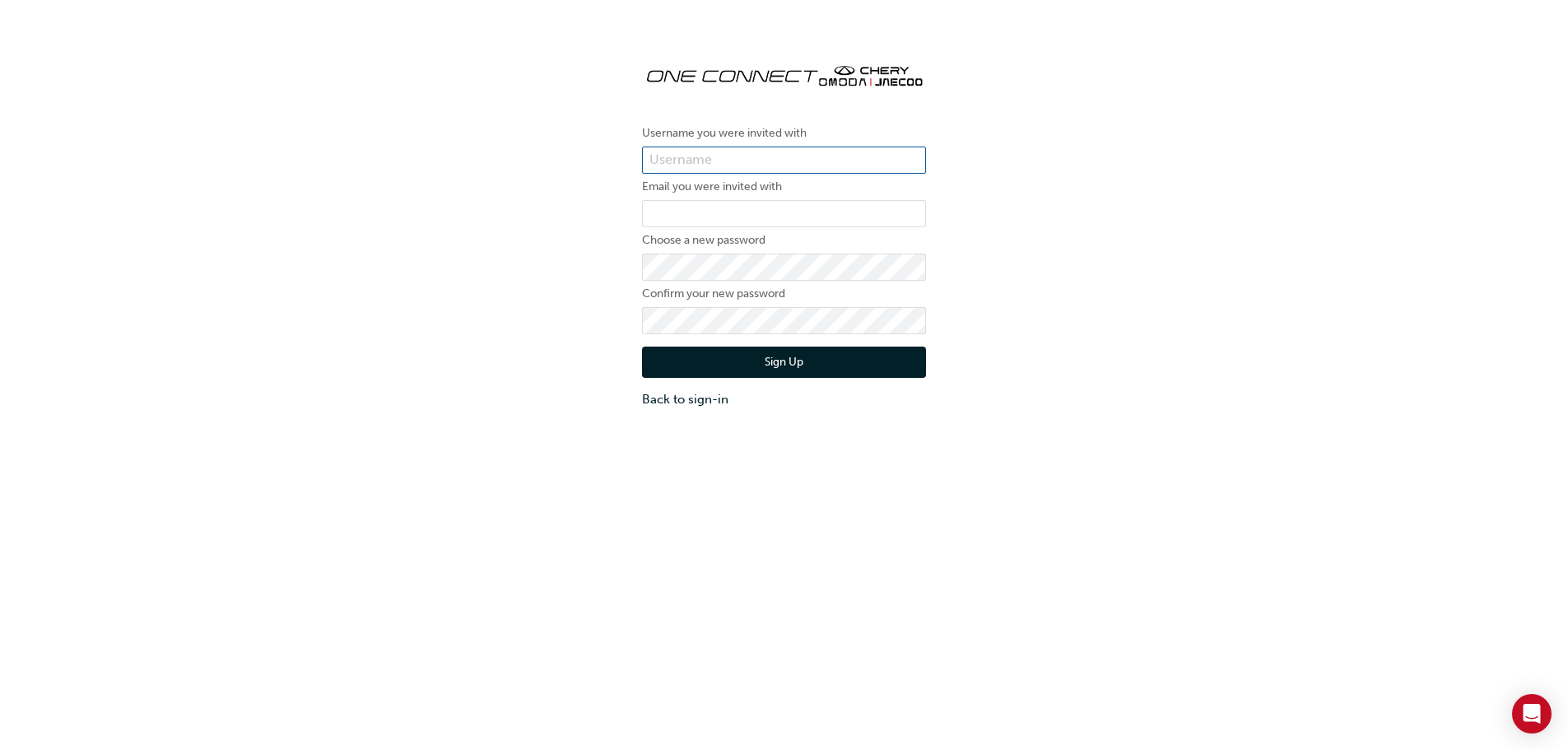
click at [779, 153] on input "text" at bounding box center [784, 161] width 284 height 28
